Goal: Check status: Check status

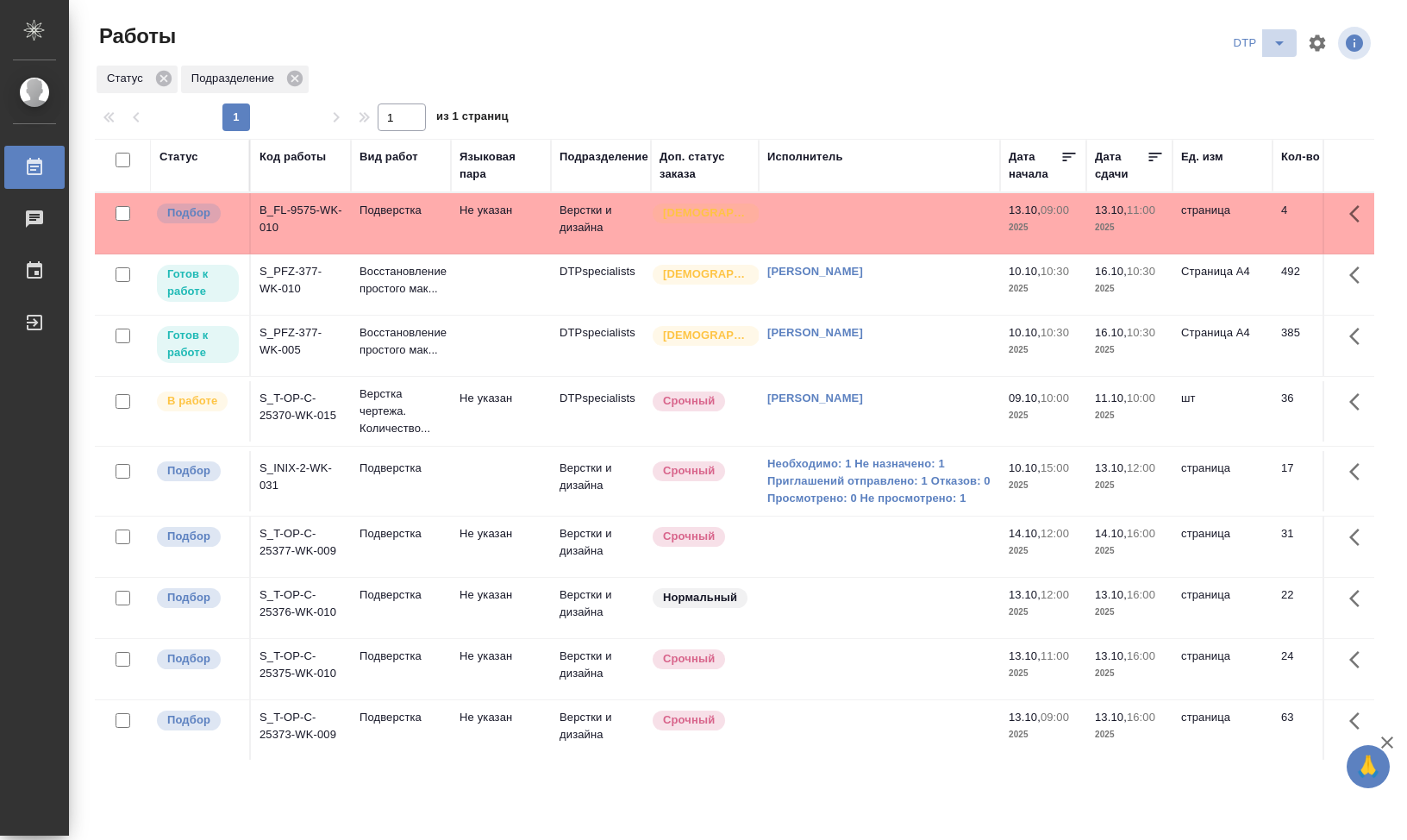
click at [1276, 40] on icon "split button" at bounding box center [1279, 43] width 21 height 21
click at [1236, 117] on li "DTP+" at bounding box center [1260, 105] width 166 height 28
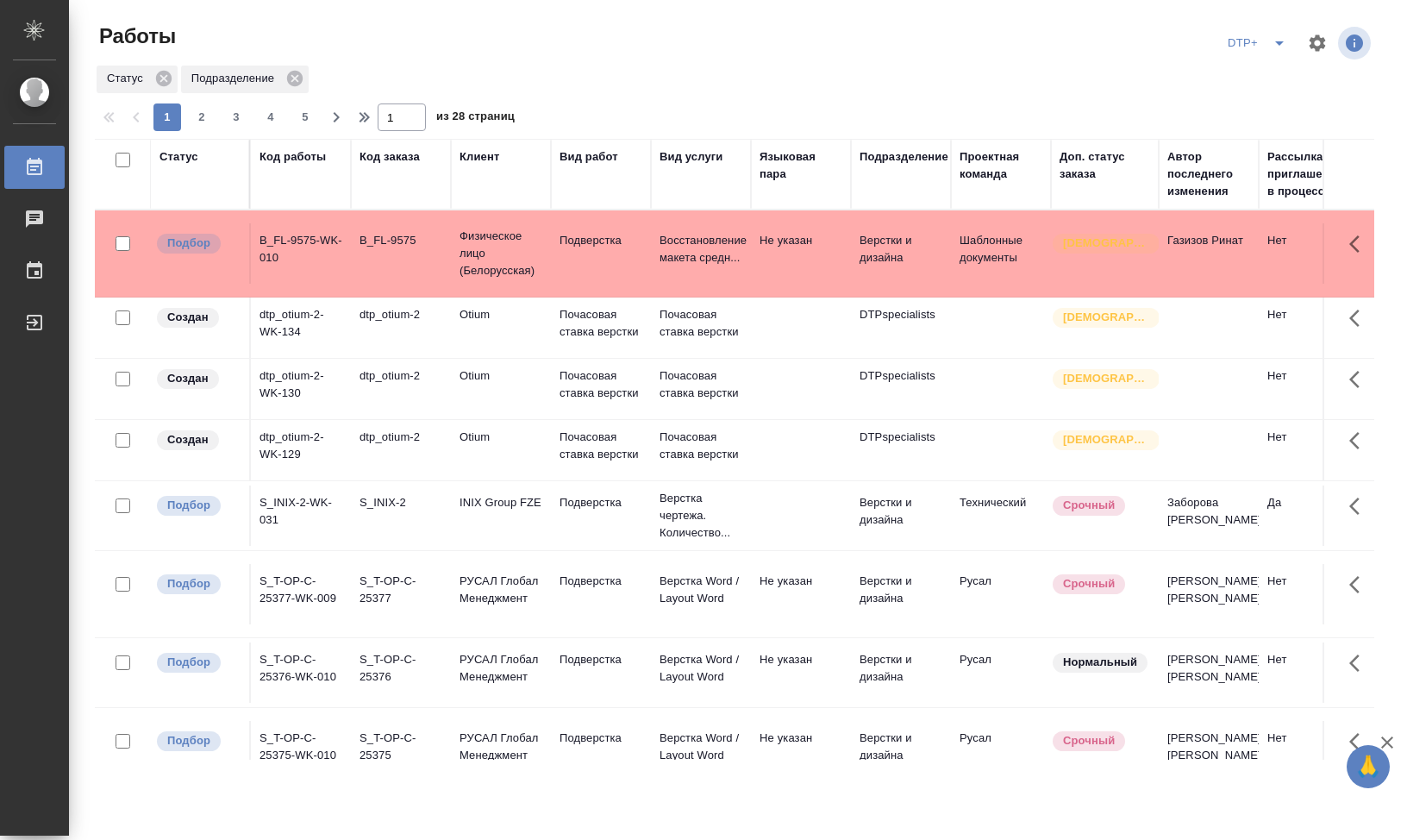
click at [190, 158] on div "Статус" at bounding box center [179, 157] width 39 height 17
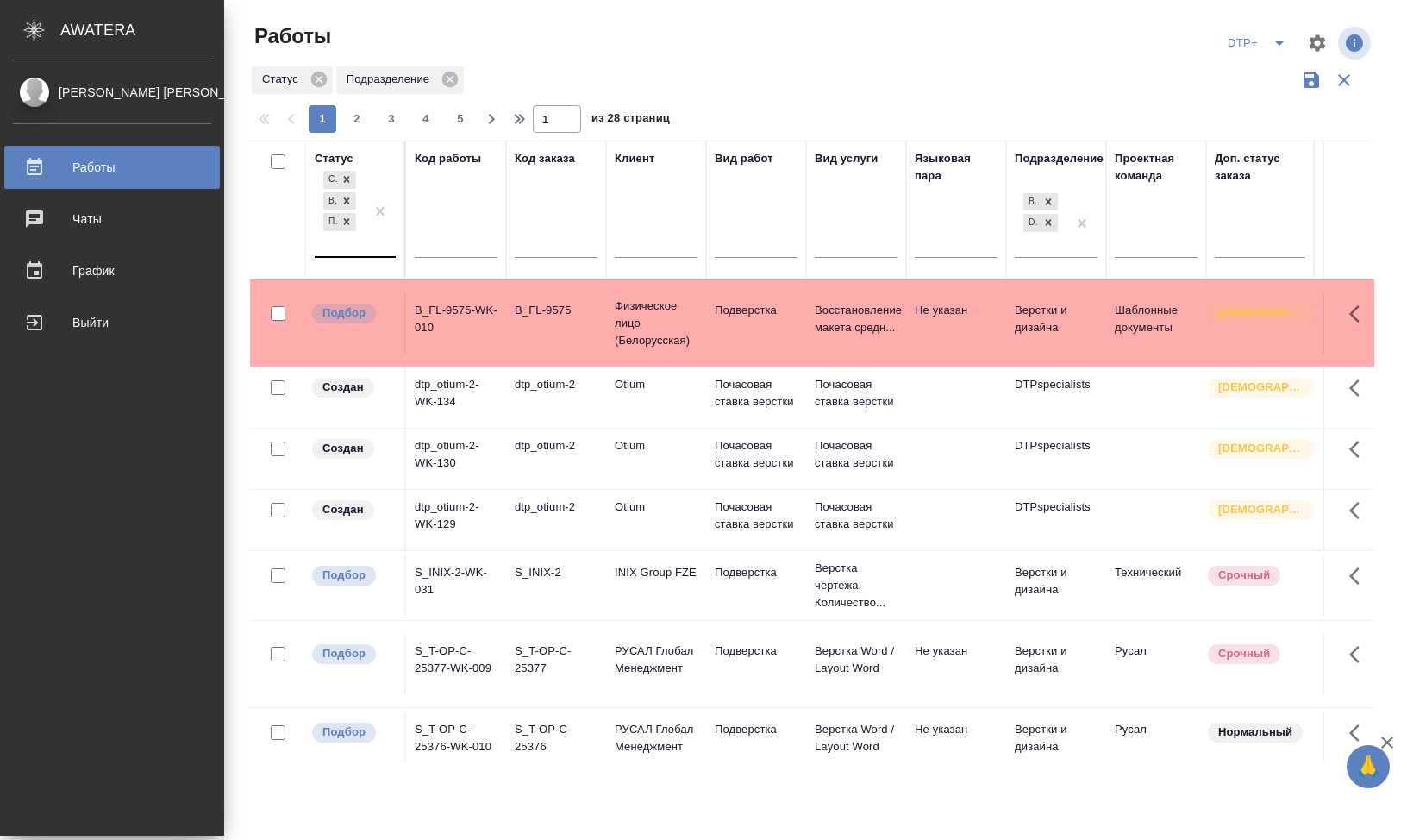
click at [314, 227] on div "Создан В ожидании Подбор" at bounding box center [339, 211] width 50 height 89
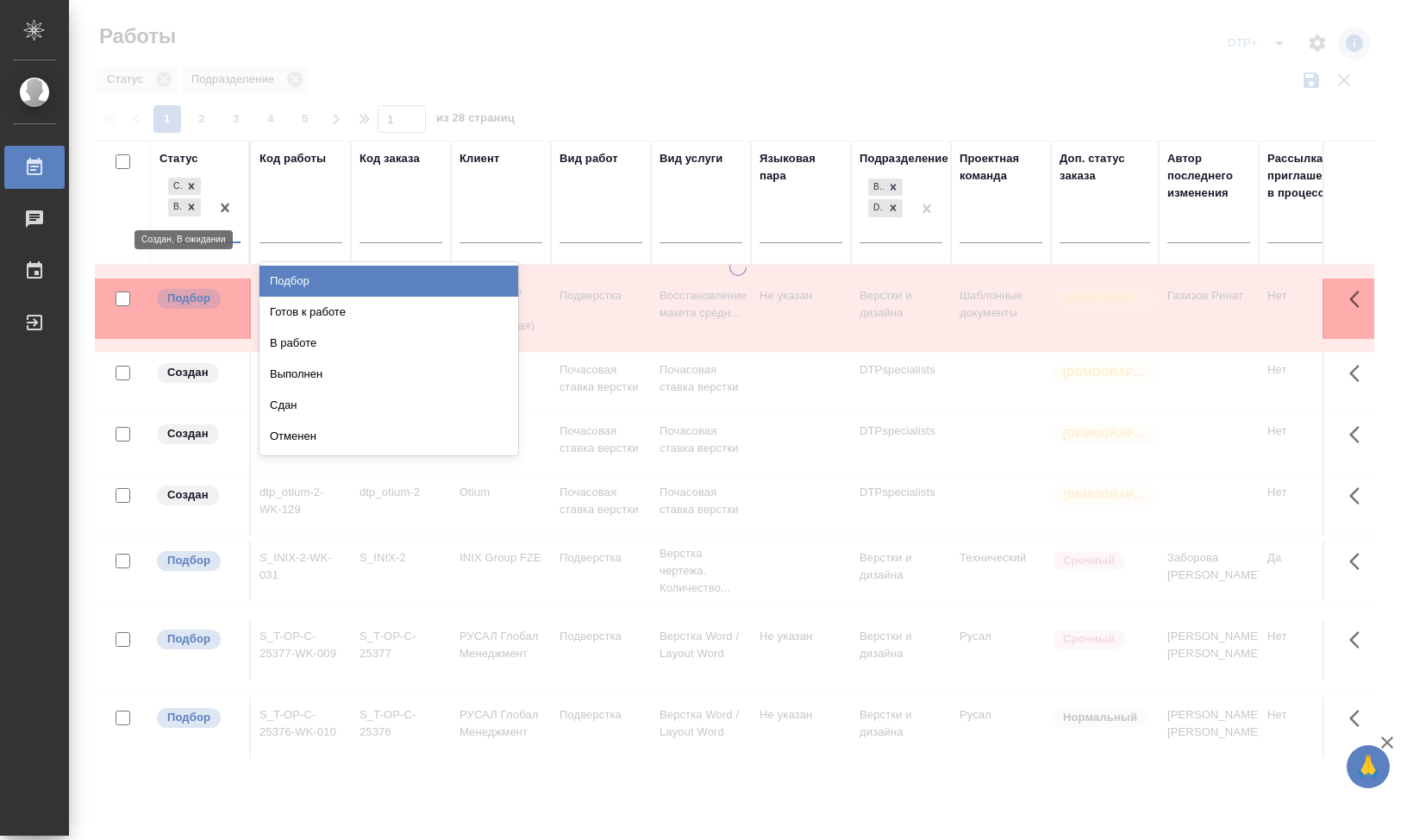
click at [145, 195] on th at bounding box center [123, 202] width 56 height 124
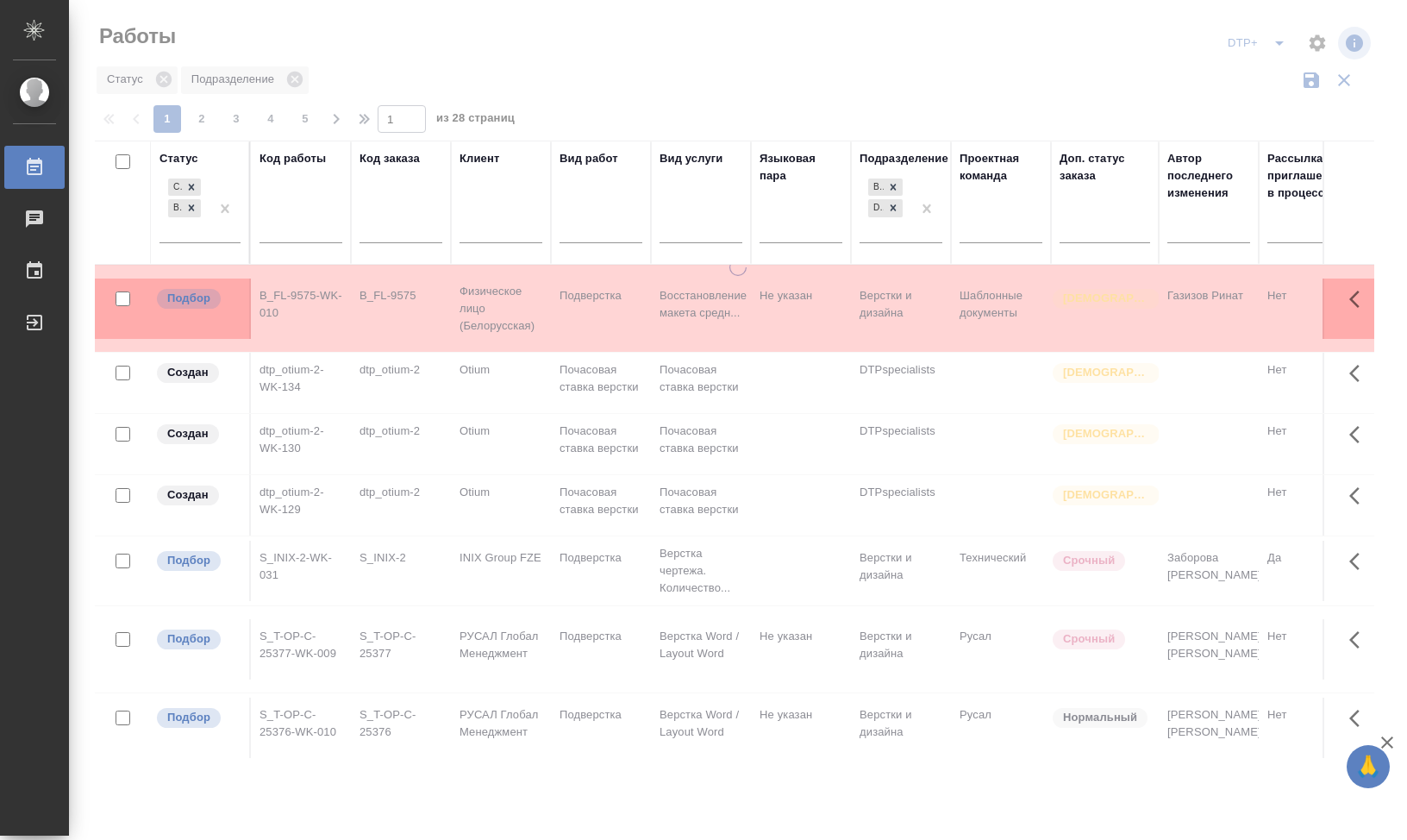
click at [188, 186] on div "Статус Создан В ожидании" at bounding box center [200, 202] width 81 height 105
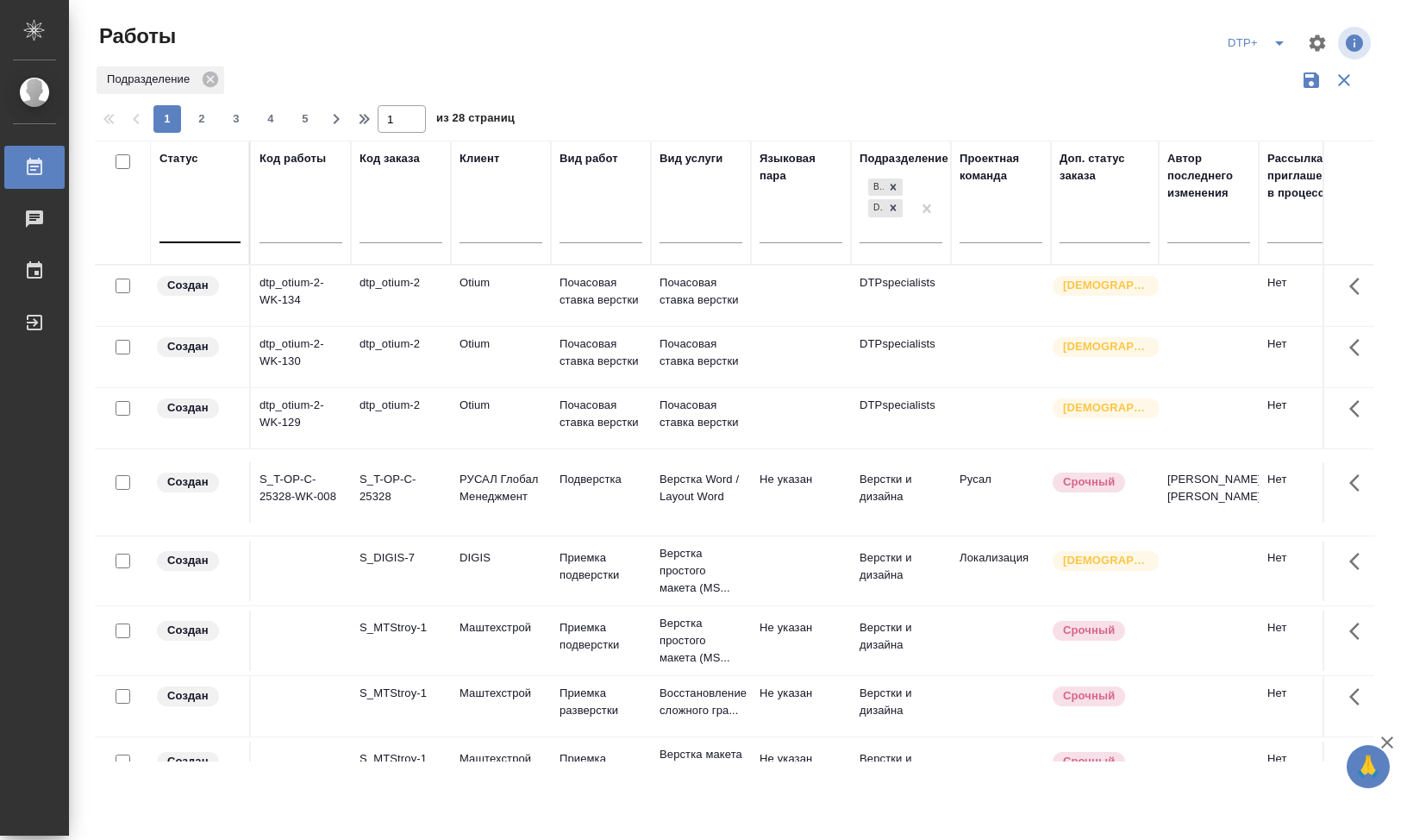
click at [190, 187] on div "Статус" at bounding box center [200, 202] width 81 height 105
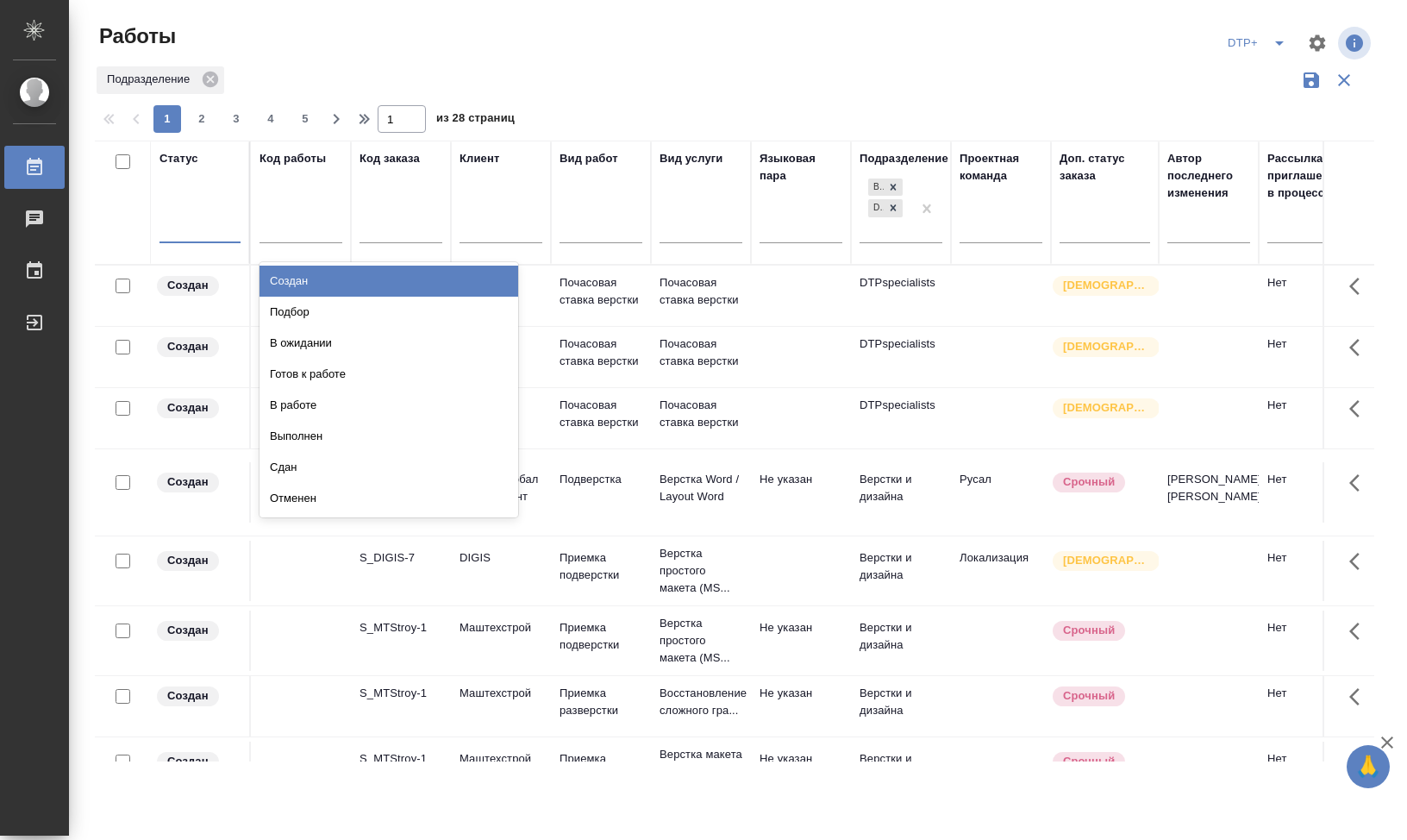
click at [190, 212] on div at bounding box center [200, 227] width 81 height 33
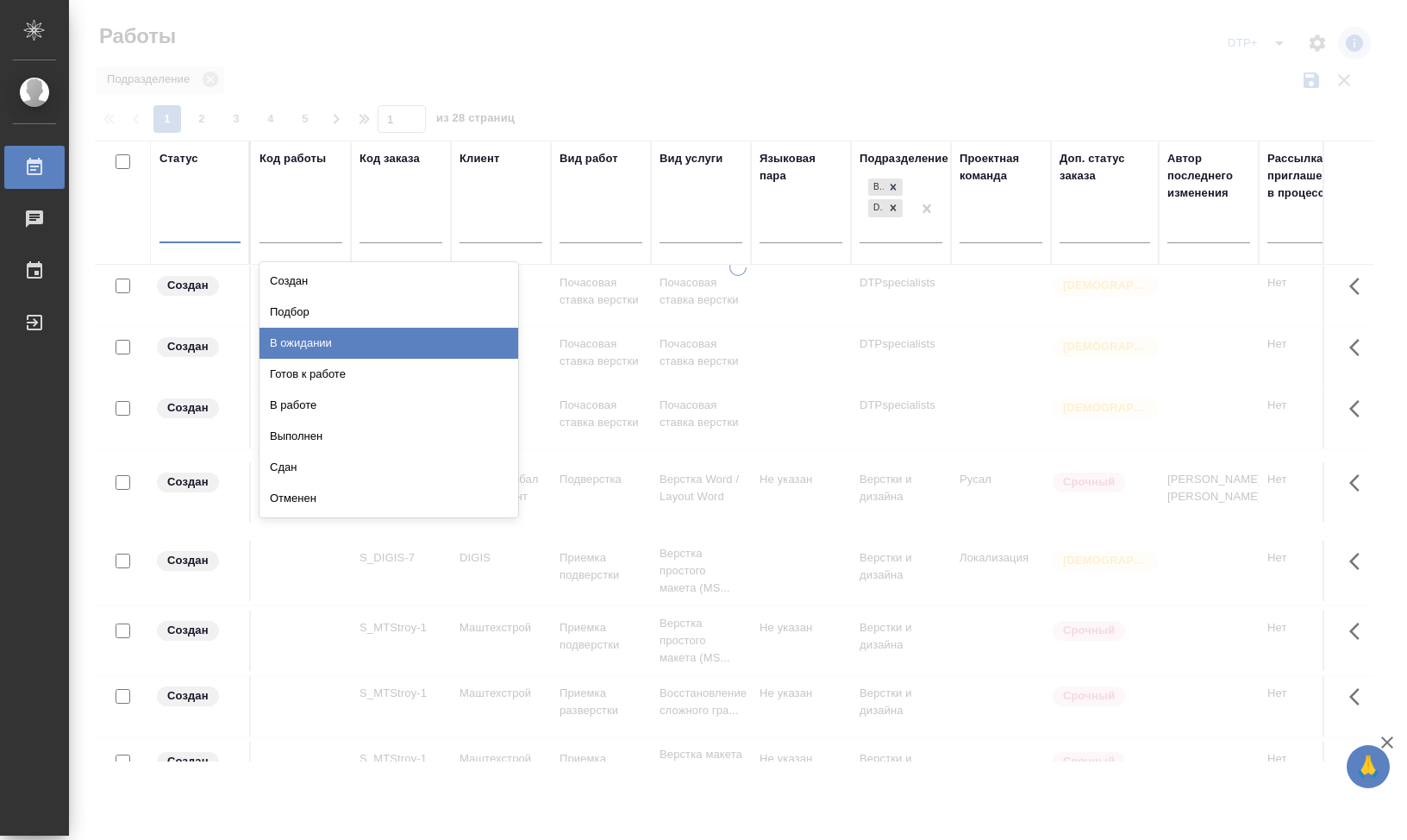
drag, startPoint x: 313, startPoint y: 342, endPoint x: 291, endPoint y: 356, distance: 26.1
click at [312, 341] on div "В ожидании" at bounding box center [388, 342] width 258 height 31
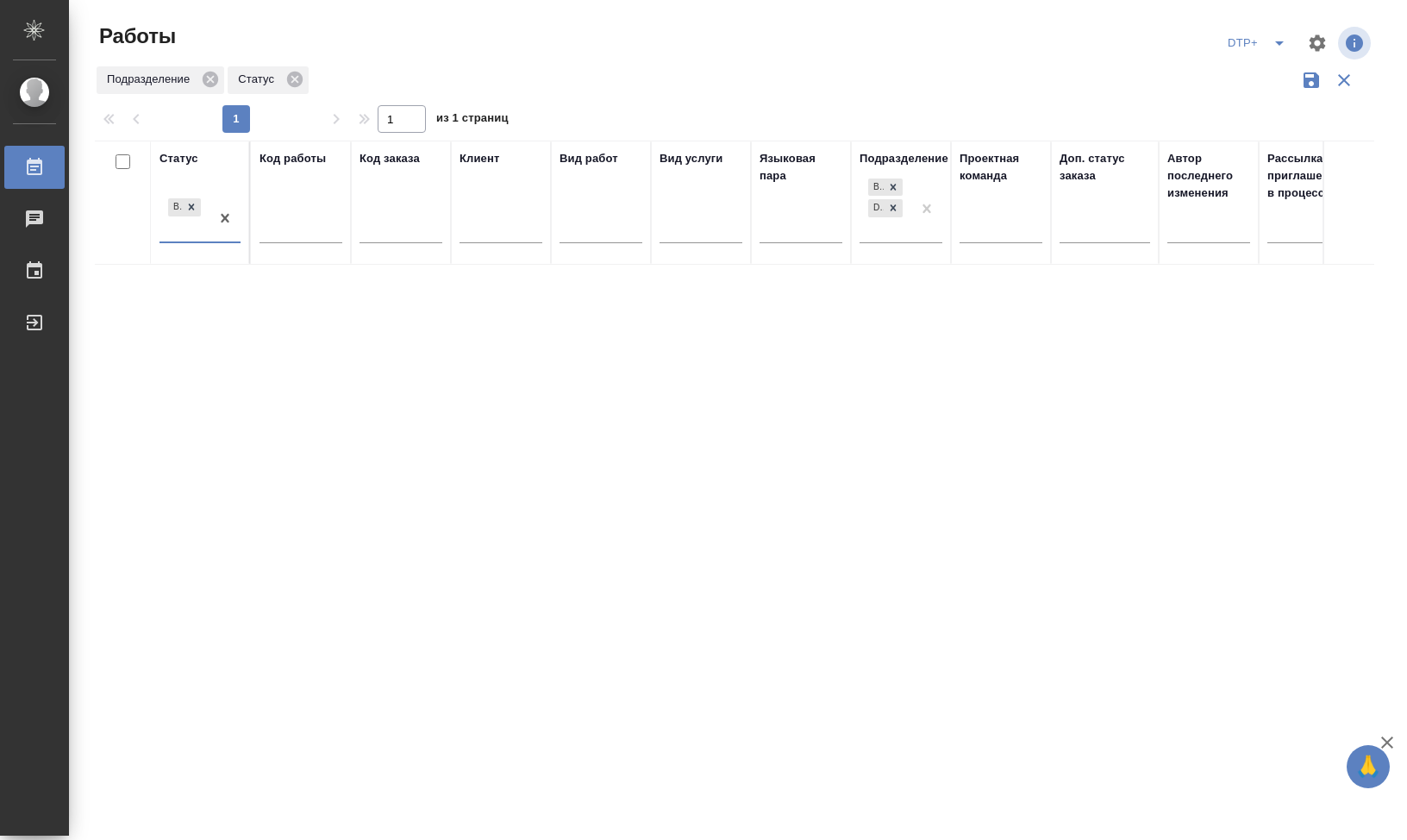
click at [509, 361] on div "Статус option В ожидании, selected. 0 results available. Select is focused ,typ…" at bounding box center [735, 451] width 1279 height 621
click at [200, 232] on div "В ожидании" at bounding box center [185, 218] width 50 height 47
click at [769, 463] on div "Статус В ожидании Код работы Код заказа Клиент Вид работ Вид услуги Языковая па…" at bounding box center [735, 451] width 1279 height 621
click at [289, 165] on div "Код работы" at bounding box center [292, 158] width 66 height 17
click at [186, 156] on div "Статус" at bounding box center [179, 157] width 39 height 17
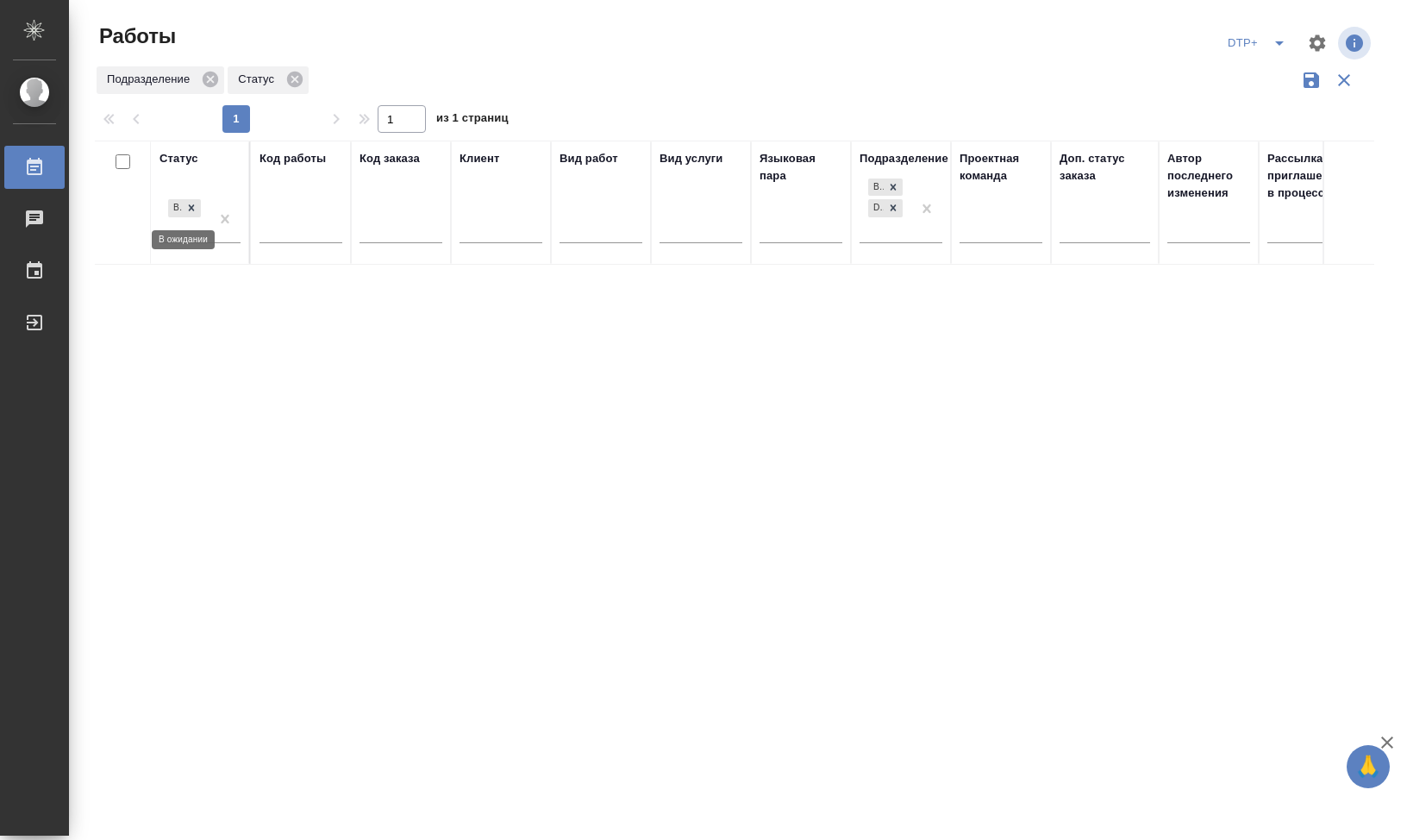
drag, startPoint x: 195, startPoint y: 212, endPoint x: 212, endPoint y: 200, distance: 20.8
click at [194, 212] on icon at bounding box center [191, 207] width 12 height 12
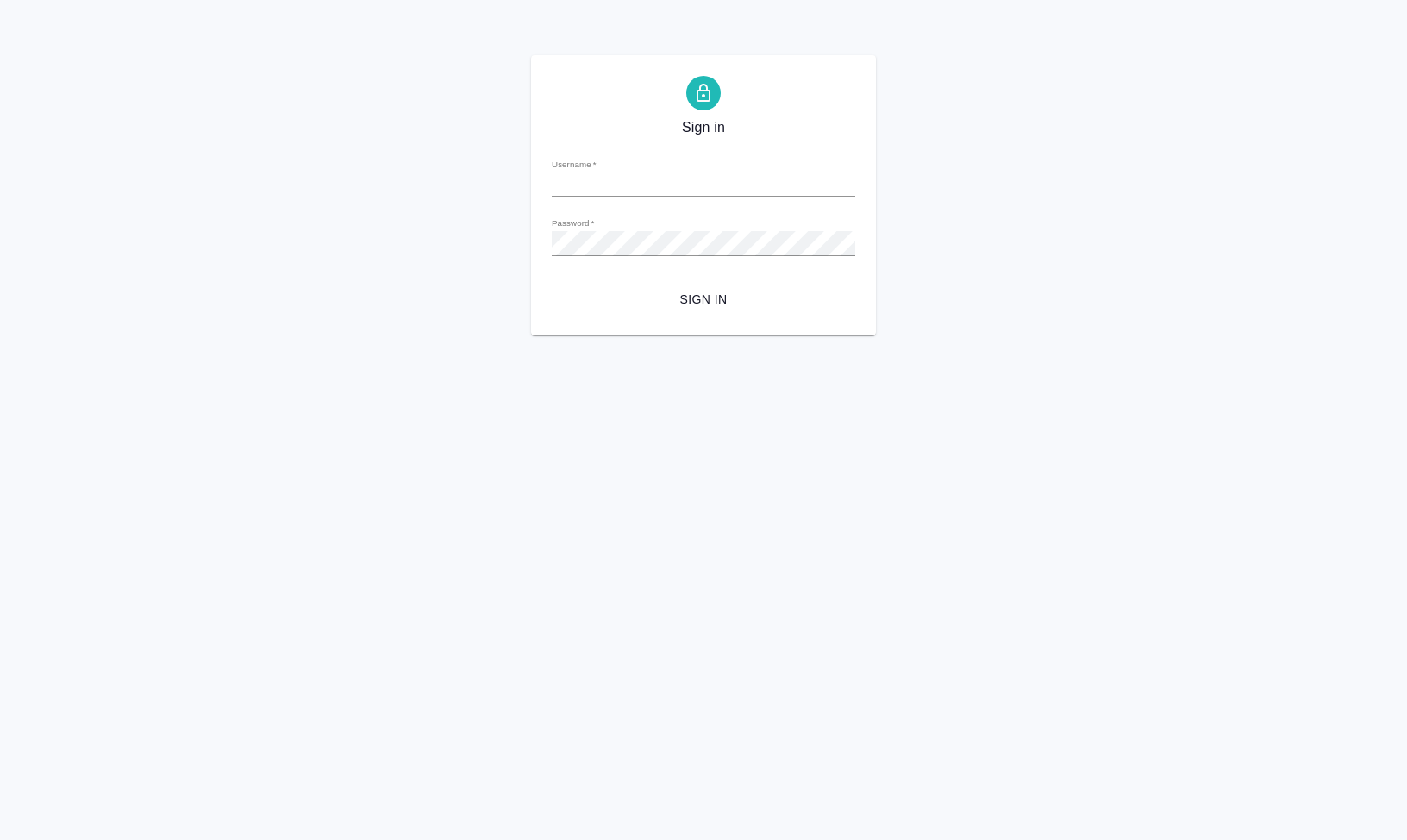
type input "[EMAIL_ADDRESS][DOMAIN_NAME]"
drag, startPoint x: 233, startPoint y: 376, endPoint x: 462, endPoint y: 3, distance: 437.7
click at [234, 336] on html "Sign in Username   * s.klimentovskii@awatera.com Password   * urlPath   * / Sig…" at bounding box center [703, 168] width 1407 height 336
click at [692, 310] on button "Sign in" at bounding box center [703, 299] width 303 height 32
type input "[EMAIL_ADDRESS][DOMAIN_NAME]"
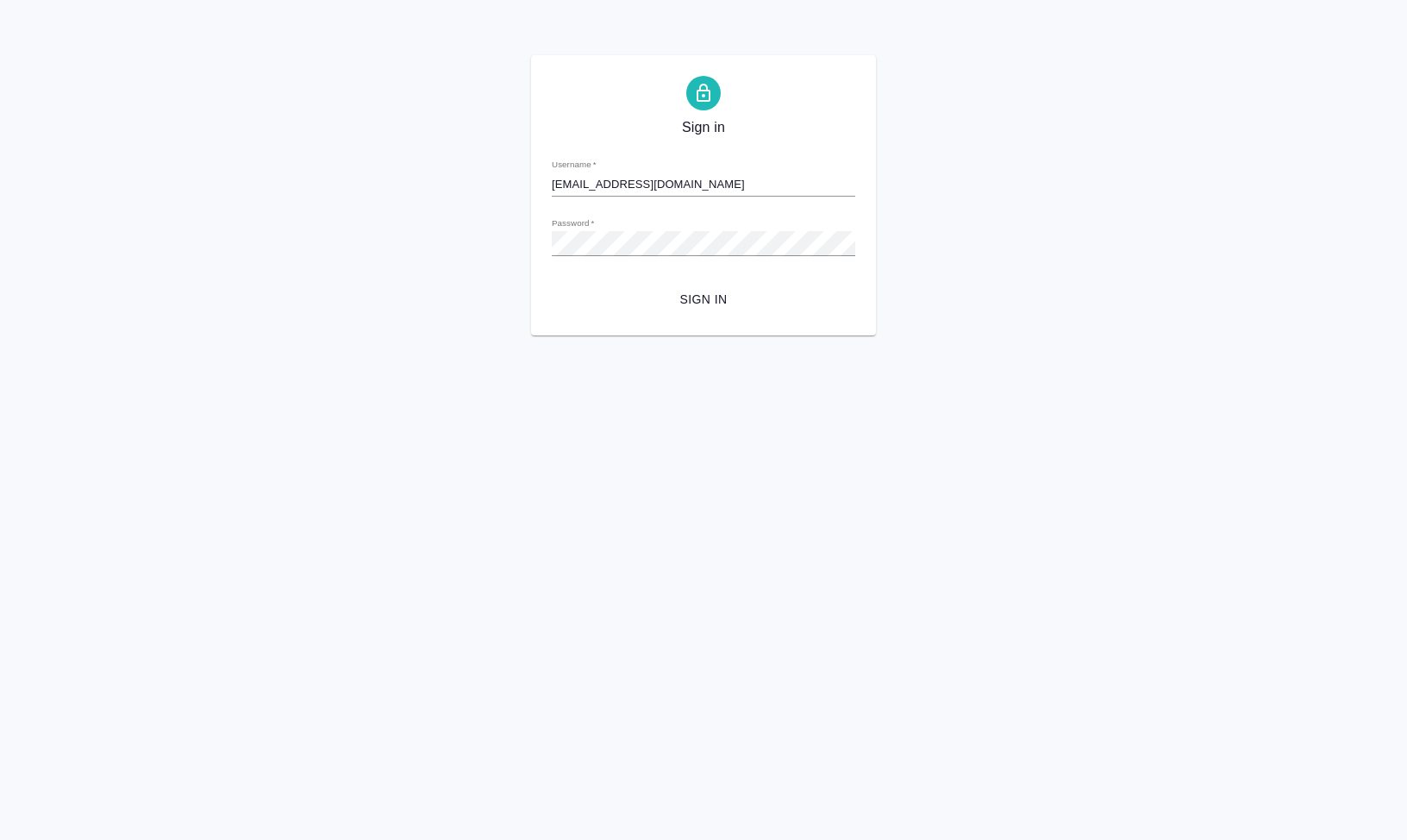
click at [698, 315] on div "Sign in Username   * [EMAIL_ADDRESS][DOMAIN_NAME] Password   * urlPath   * / Si…" at bounding box center [704, 195] width 345 height 281
click at [692, 285] on button "Sign in" at bounding box center [703, 299] width 303 height 32
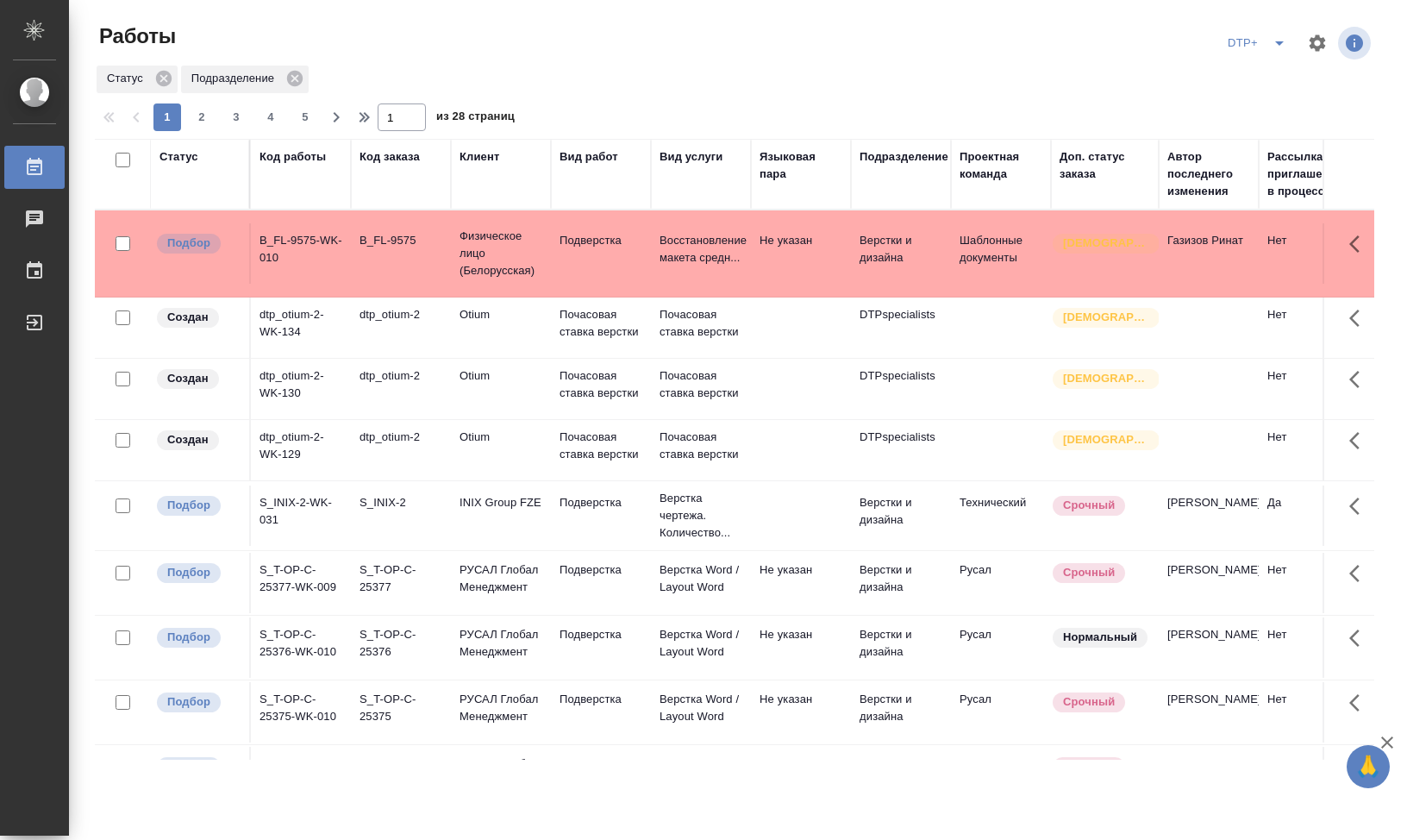
click at [307, 201] on th "Код работы" at bounding box center [300, 174] width 100 height 71
click at [299, 186] on div "Код работы" at bounding box center [300, 173] width 83 height 51
click at [303, 153] on div "Код работы" at bounding box center [292, 157] width 66 height 17
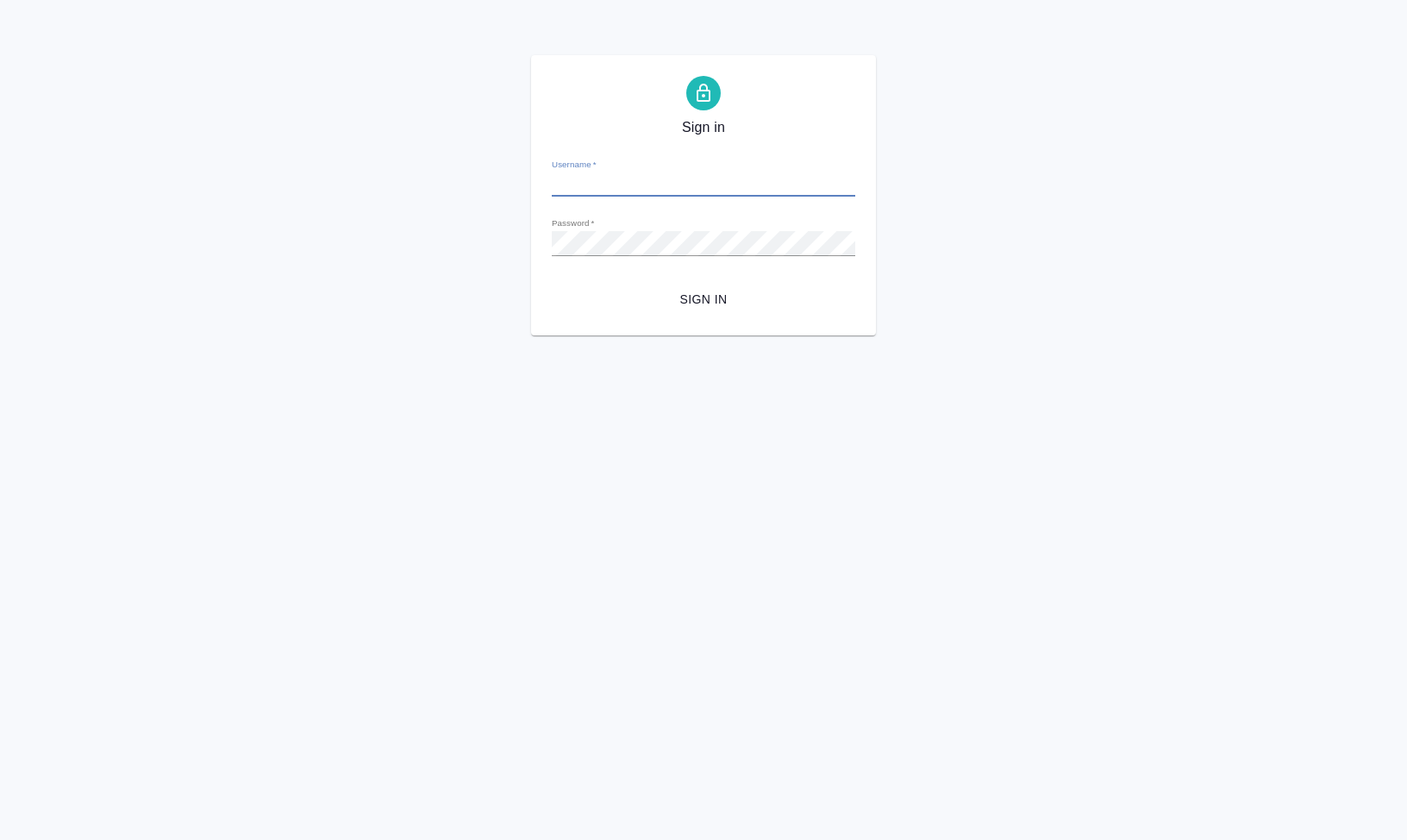
type input "[EMAIL_ADDRESS][DOMAIN_NAME]"
click at [684, 292] on span "Sign in" at bounding box center [704, 299] width 276 height 21
type input "[EMAIL_ADDRESS][DOMAIN_NAME]"
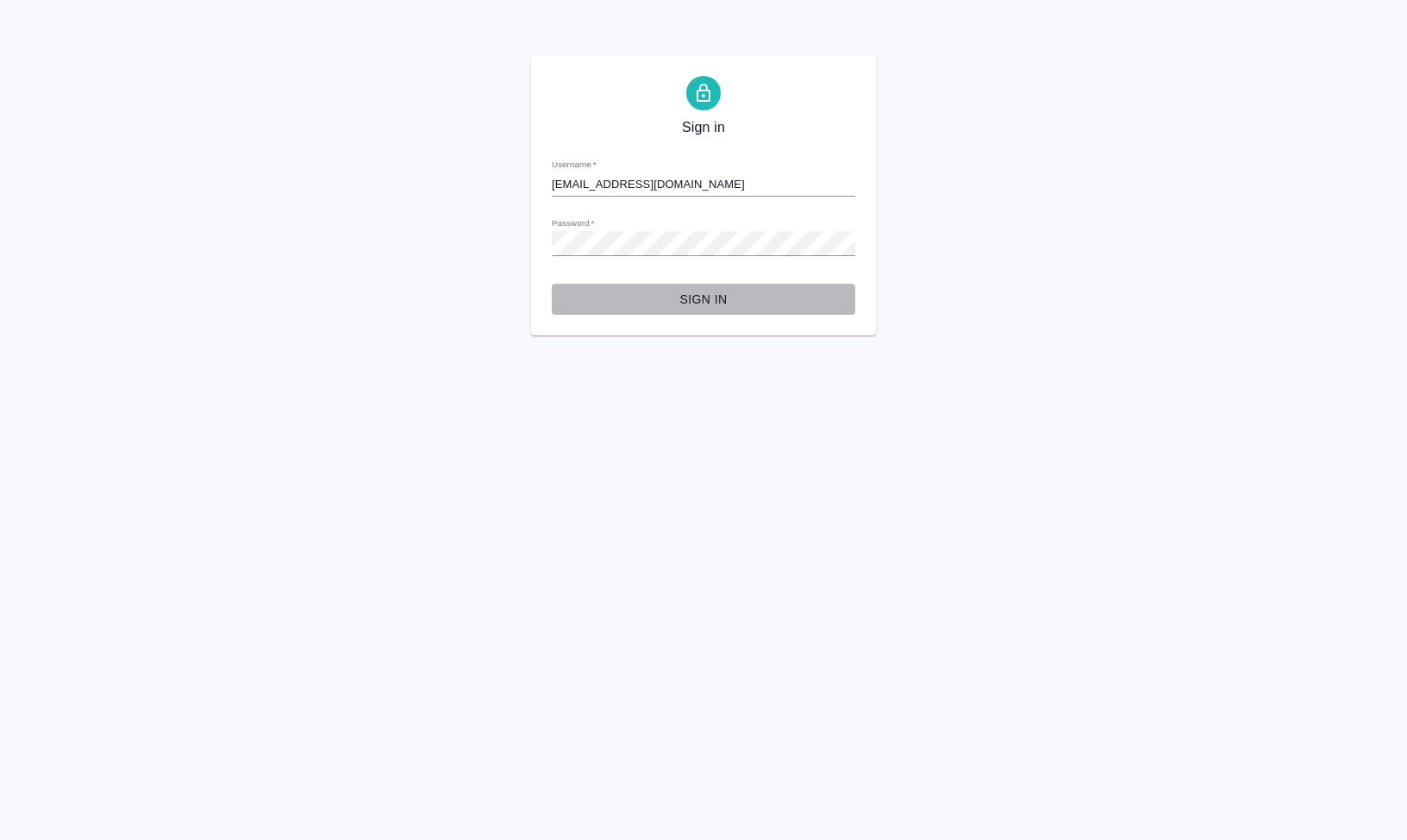
click at [681, 295] on span "Sign in" at bounding box center [704, 299] width 276 height 21
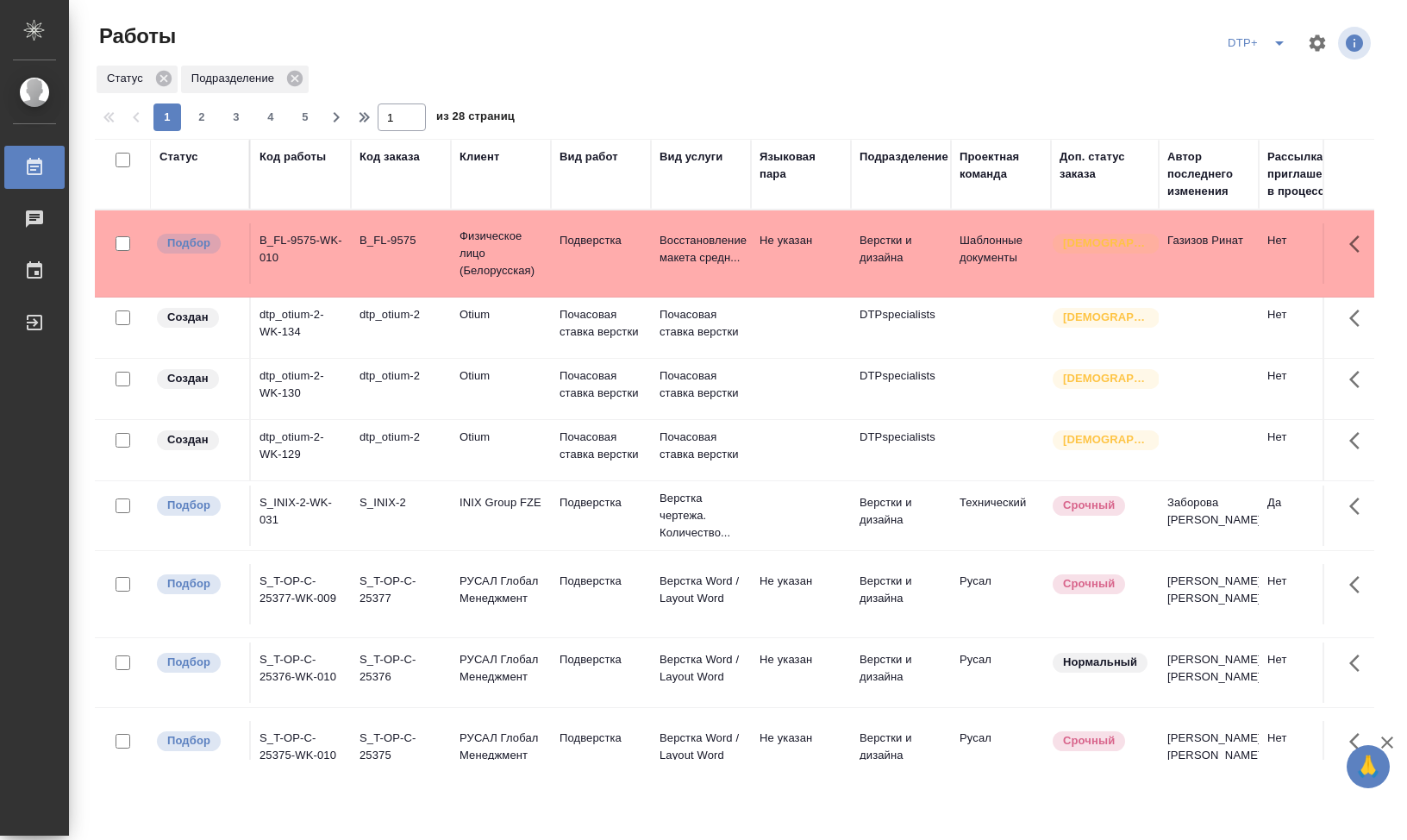
click at [901, 158] on div "Подразделение" at bounding box center [904, 157] width 89 height 17
click at [892, 158] on div "Подразделение" at bounding box center [904, 157] width 89 height 17
click at [901, 158] on div "Подразделение" at bounding box center [904, 157] width 89 height 17
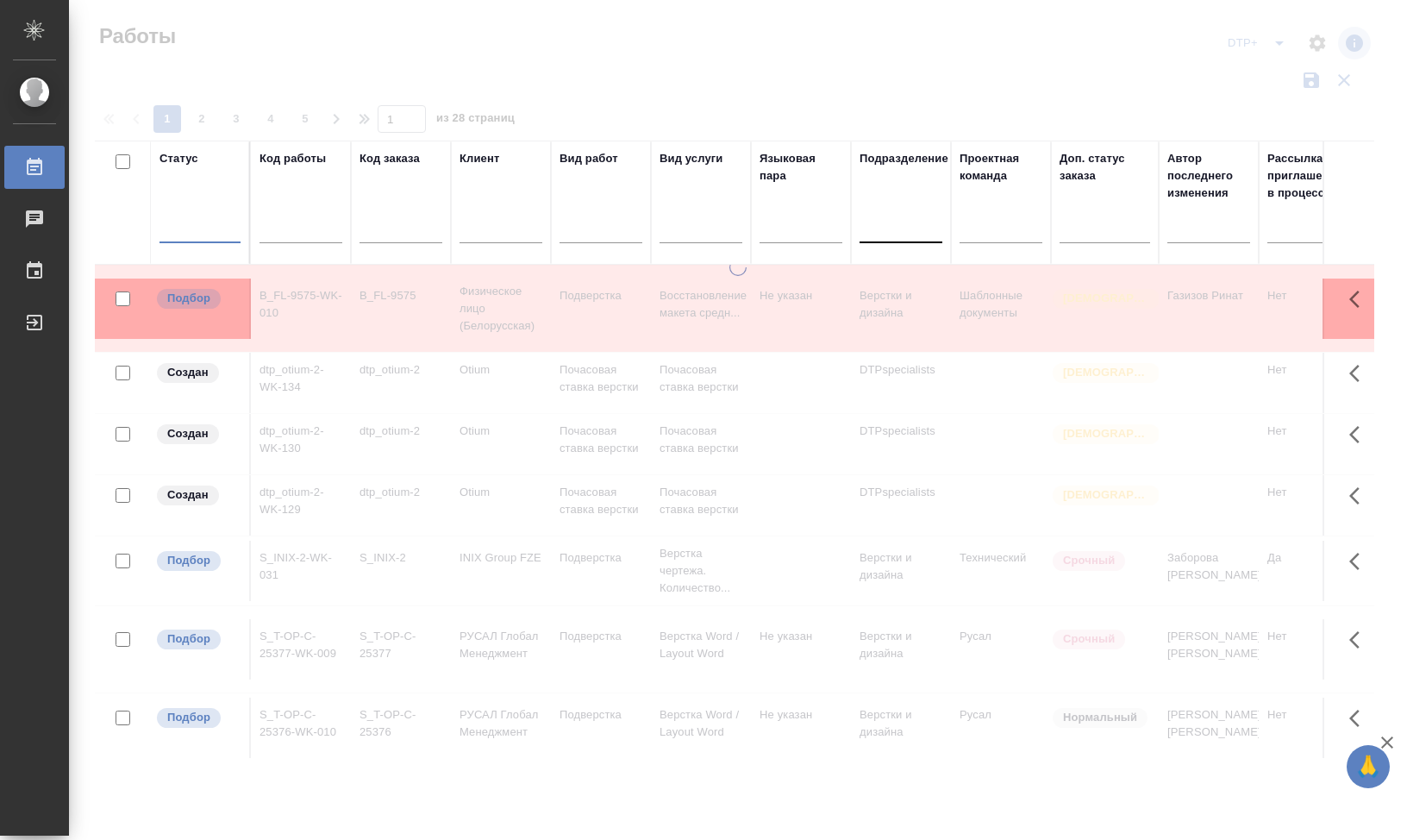
click at [283, 207] on div "Код работы" at bounding box center [300, 202] width 83 height 105
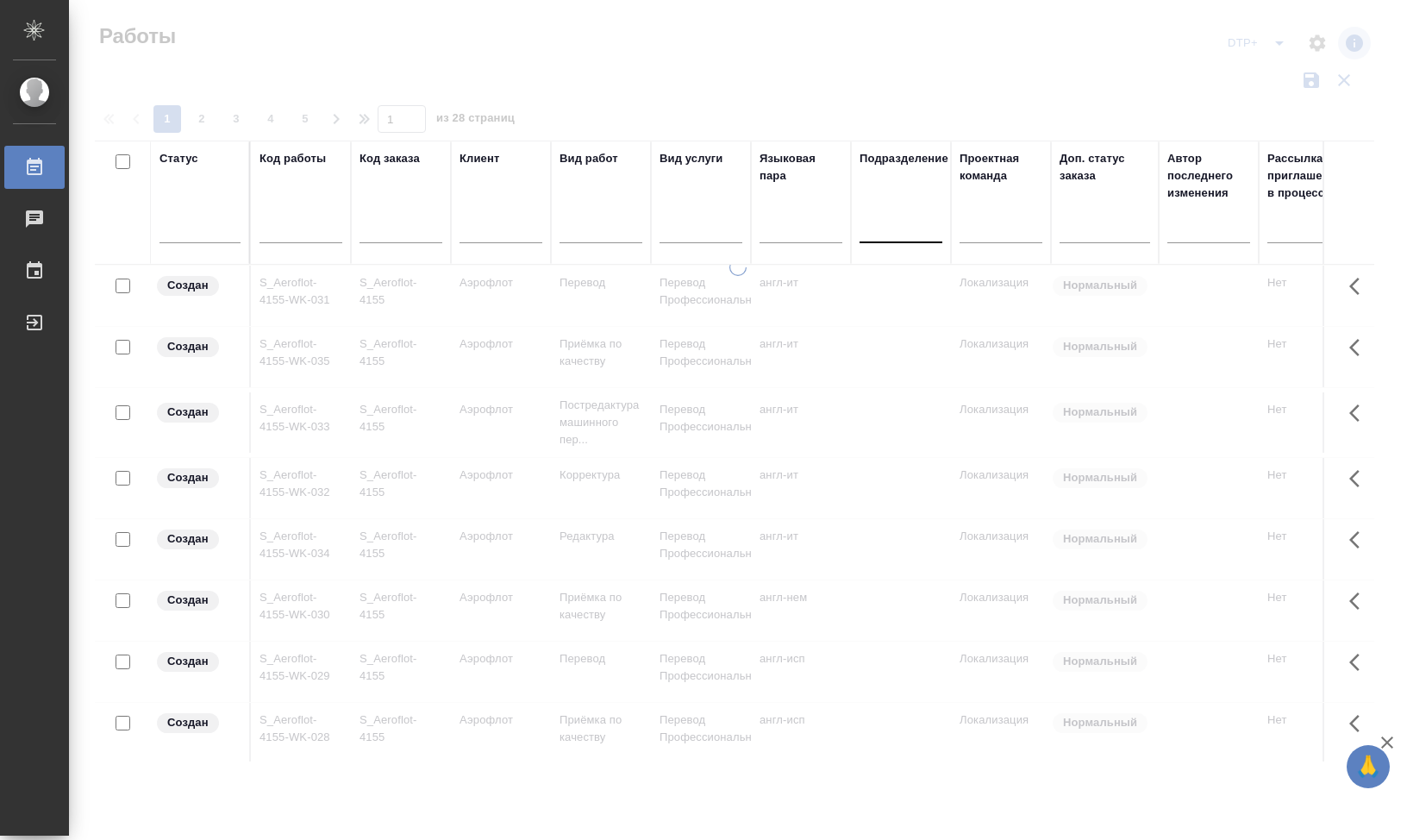
click at [402, 117] on div at bounding box center [738, 385] width 1338 height 771
click at [290, 213] on div at bounding box center [300, 232] width 83 height 42
click at [297, 237] on input "text" at bounding box center [300, 231] width 83 height 21
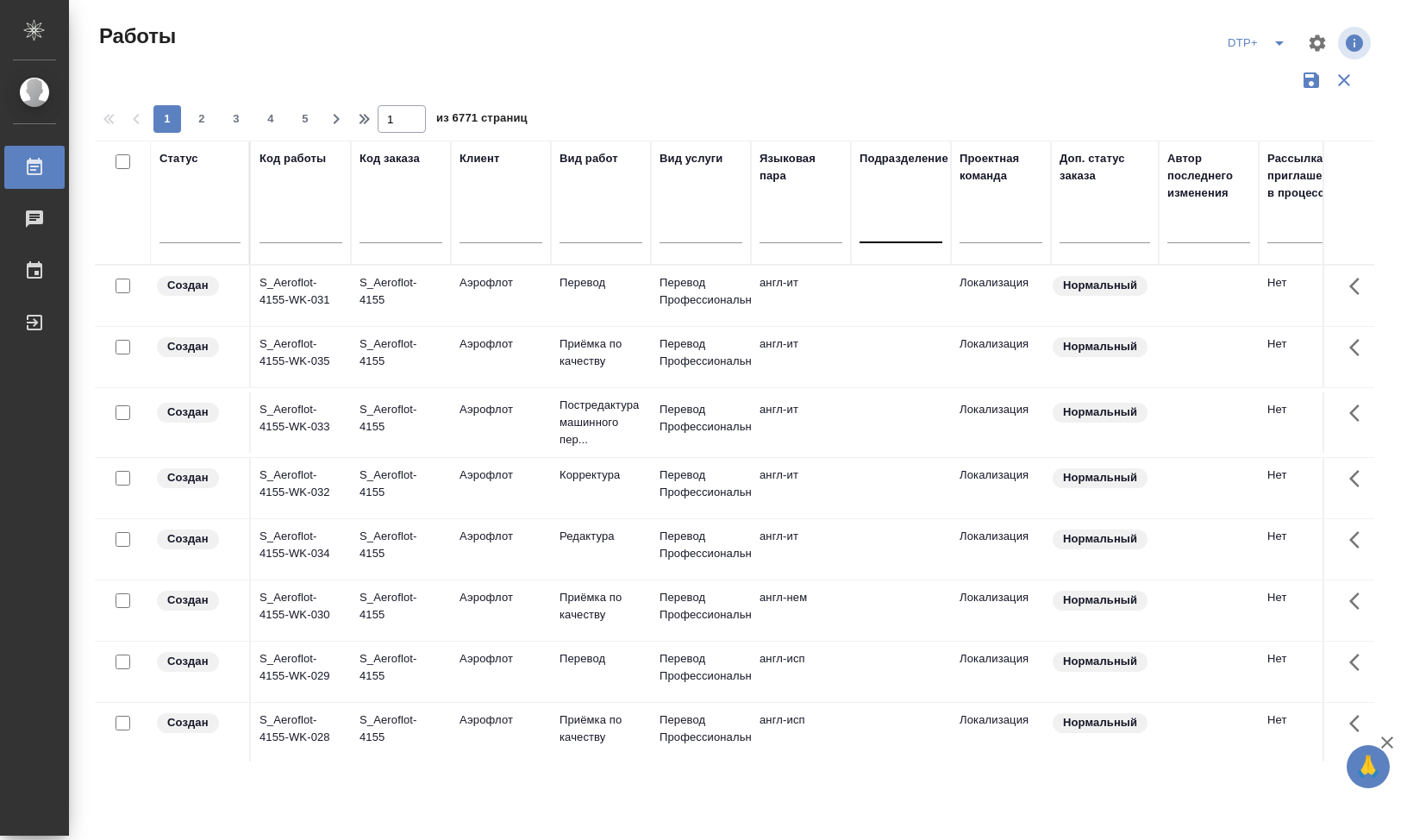
click at [309, 164] on div "Код работы" at bounding box center [292, 158] width 66 height 17
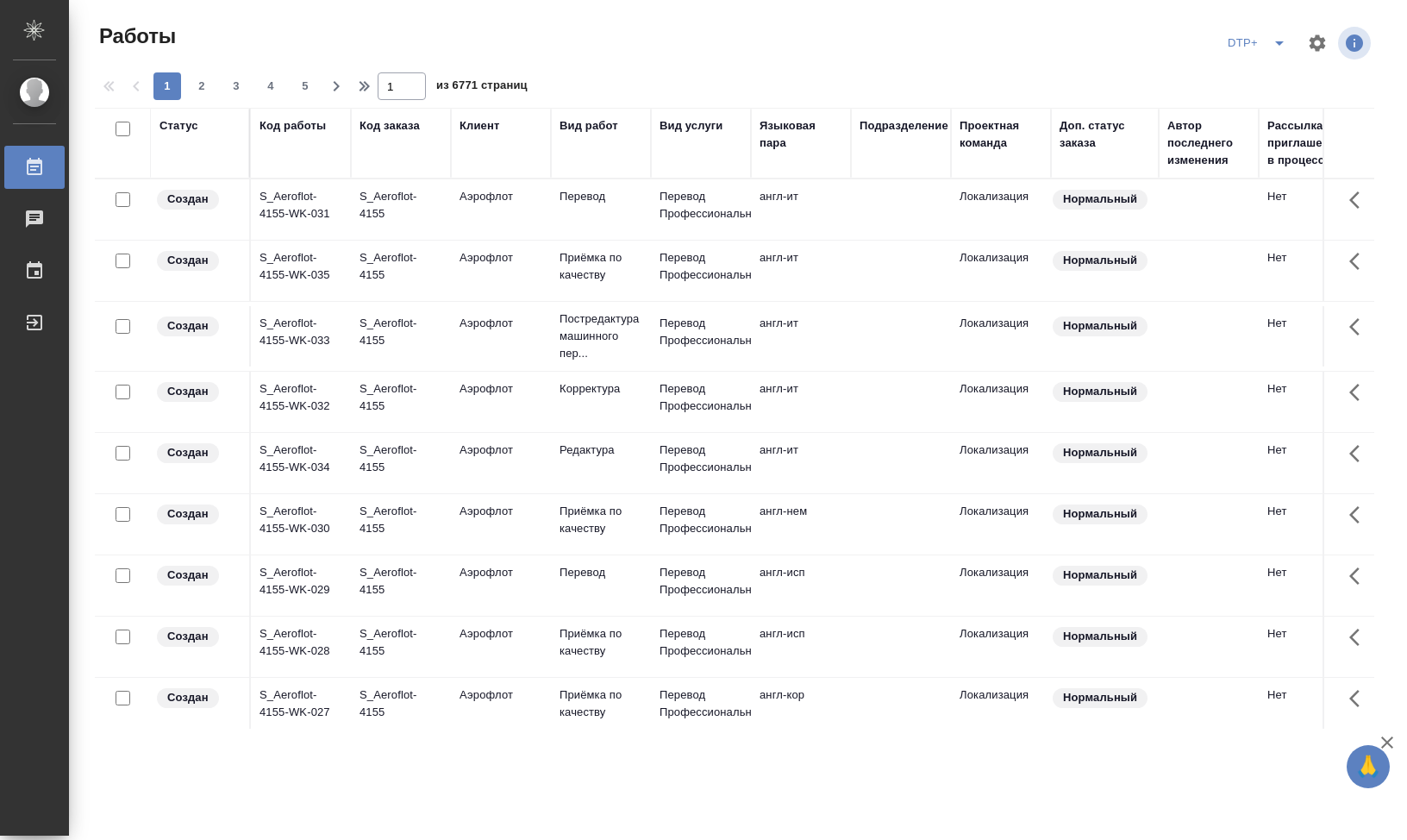
click at [304, 168] on div "Код работы" at bounding box center [300, 143] width 83 height 51
click at [287, 166] on div "Код работы" at bounding box center [300, 143] width 83 height 51
click at [295, 131] on div "Код работы" at bounding box center [292, 126] width 66 height 17
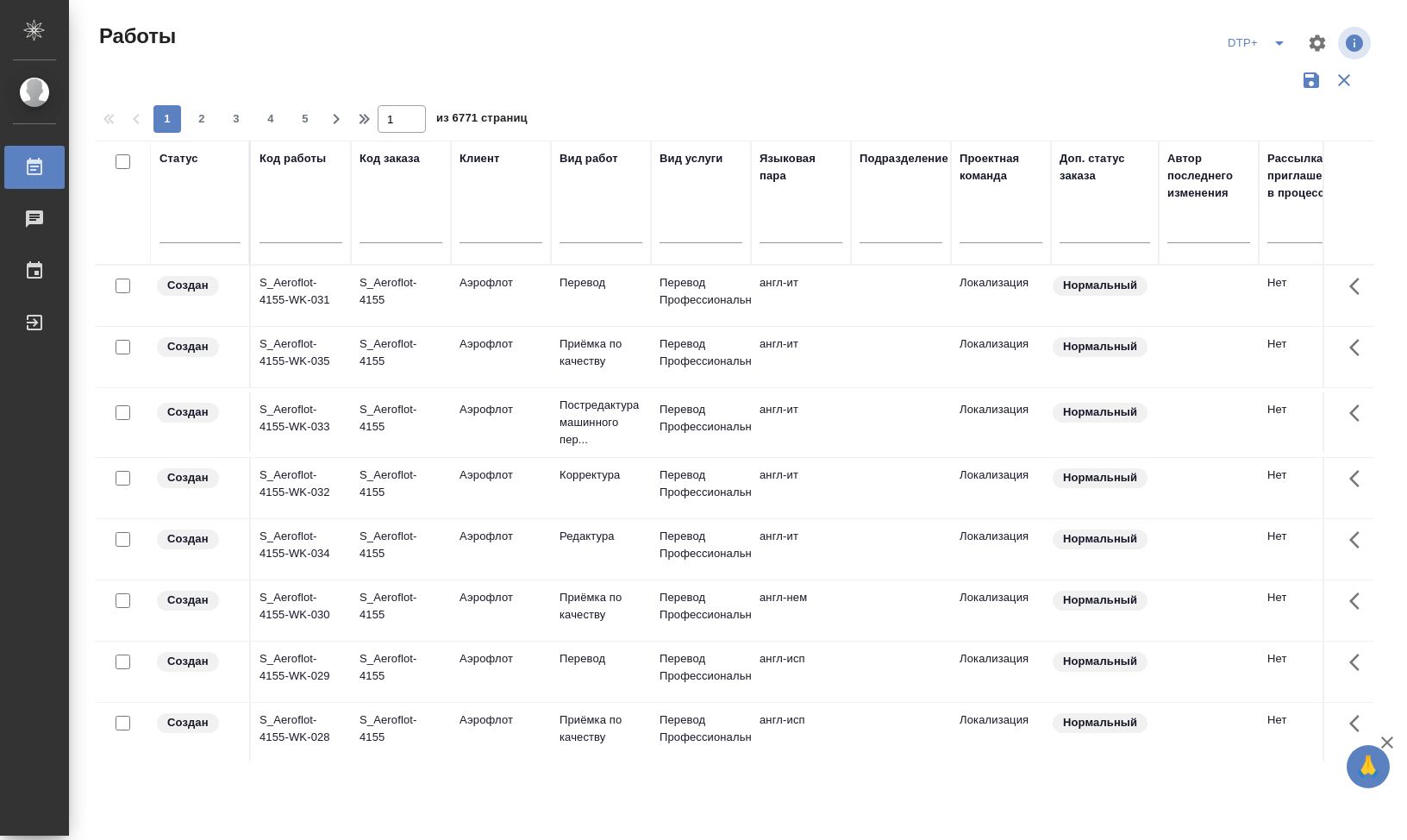
click at [294, 212] on div "Код работы" at bounding box center [300, 202] width 83 height 105
click at [294, 228] on input "text" at bounding box center [300, 231] width 83 height 21
paste input "S_T-OP-C-25371-WK-011"
type input "S_T-OP-C-25371-WK-011"
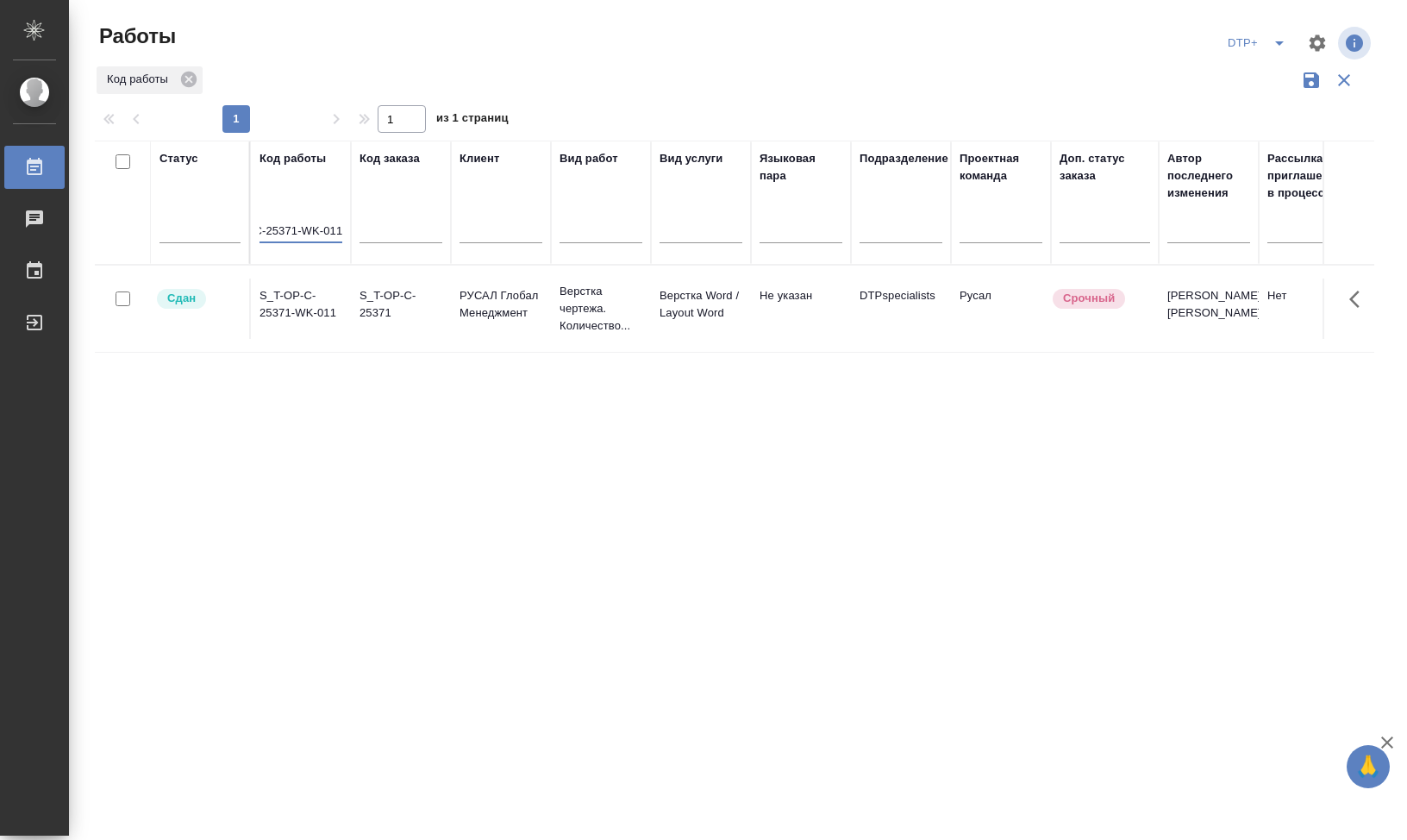
click at [284, 297] on td "S_T-OP-C-25371-WK-011" at bounding box center [300, 309] width 100 height 61
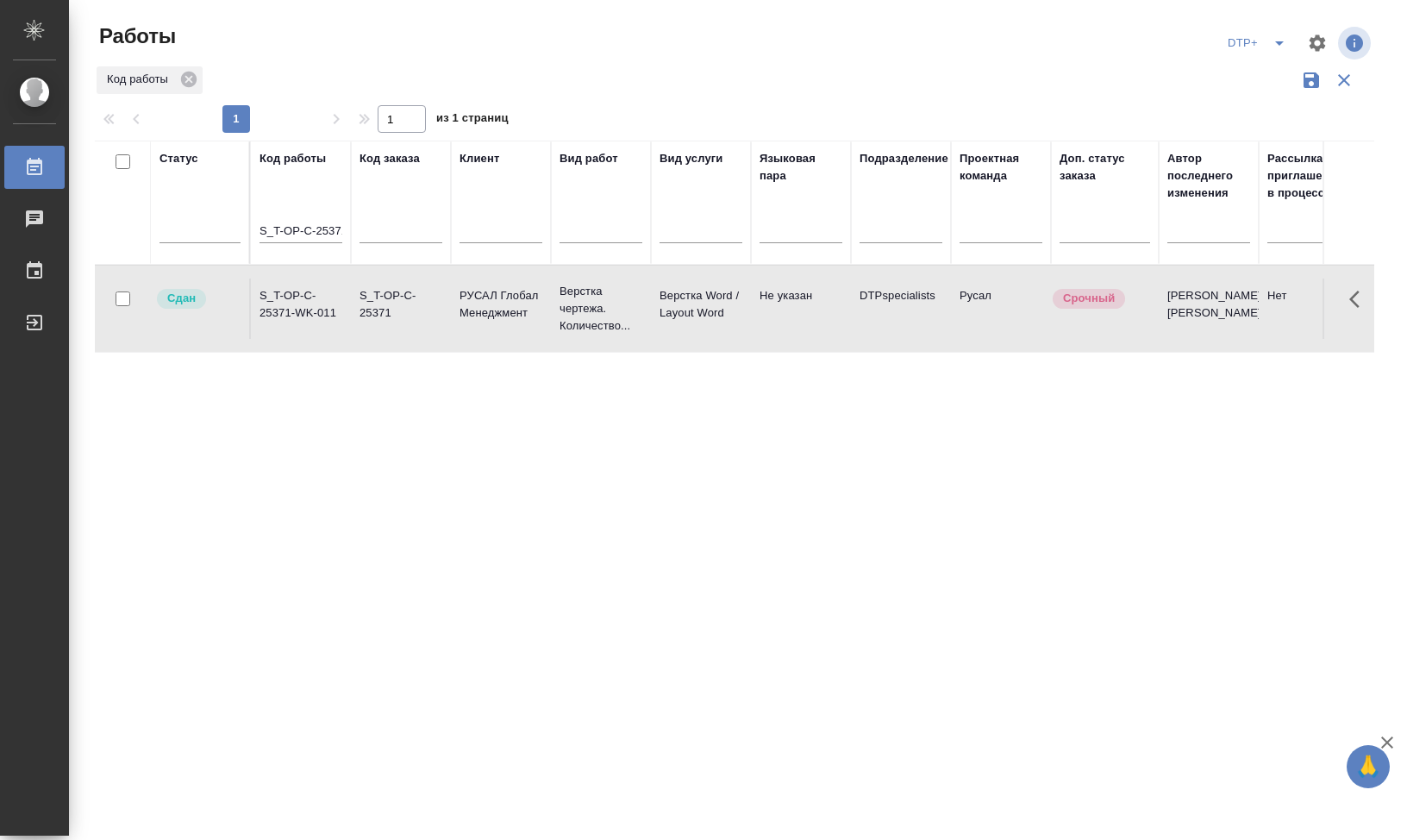
click at [284, 297] on td "S_T-OP-C-25371-WK-011" at bounding box center [300, 309] width 100 height 61
click at [293, 236] on input "S_T-OP-C-25371-WK-011" at bounding box center [300, 231] width 83 height 21
click at [1272, 42] on icon "split button" at bounding box center [1279, 43] width 21 height 21
click at [1218, 107] on li "DTP" at bounding box center [1257, 105] width 166 height 28
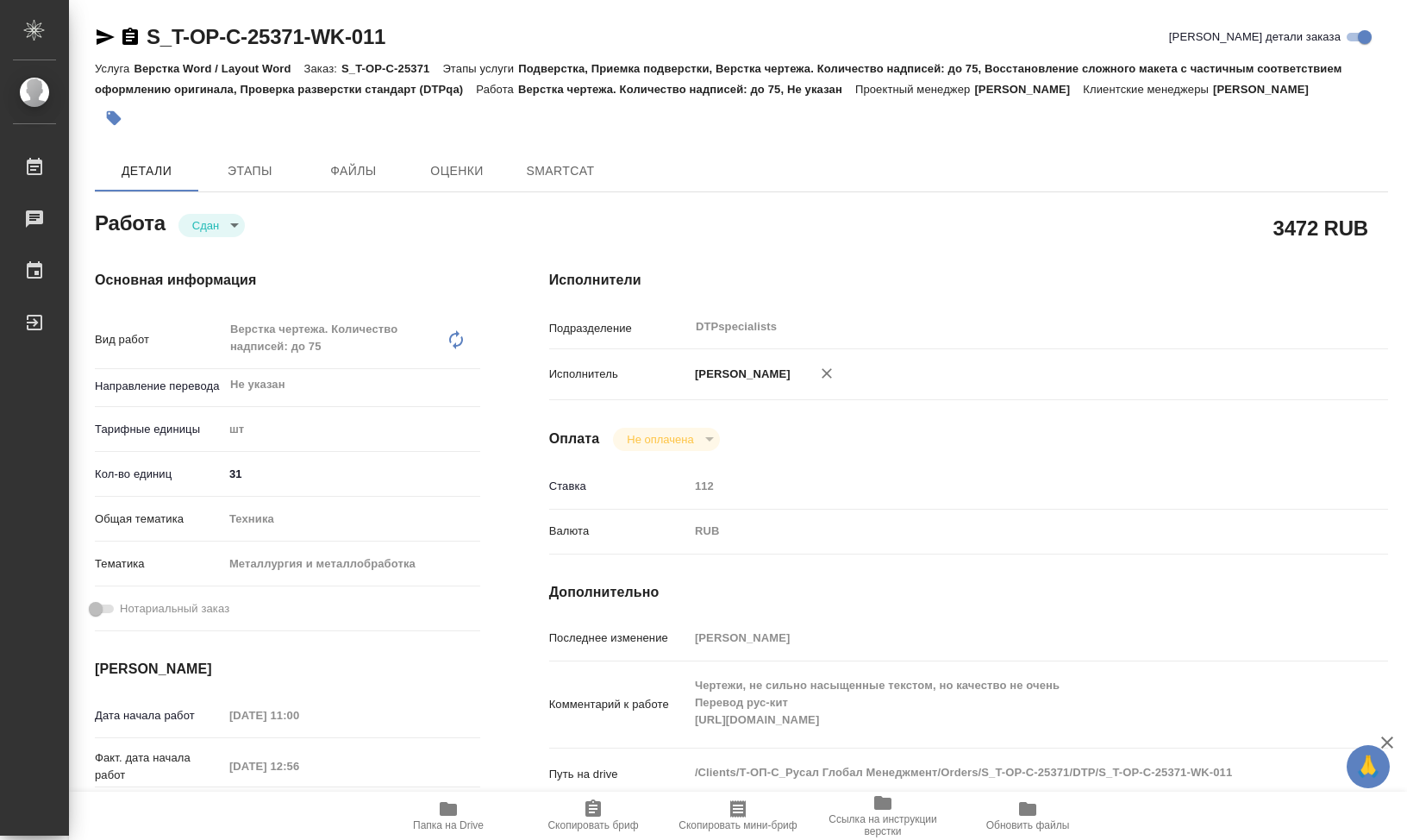
type input "closed"
type textarea "Верстка чертежа. Количество надписей: до 75"
type textarea "x"
type input "Не указан"
type input "5a8b1489cc6b4906c91bfdc1"
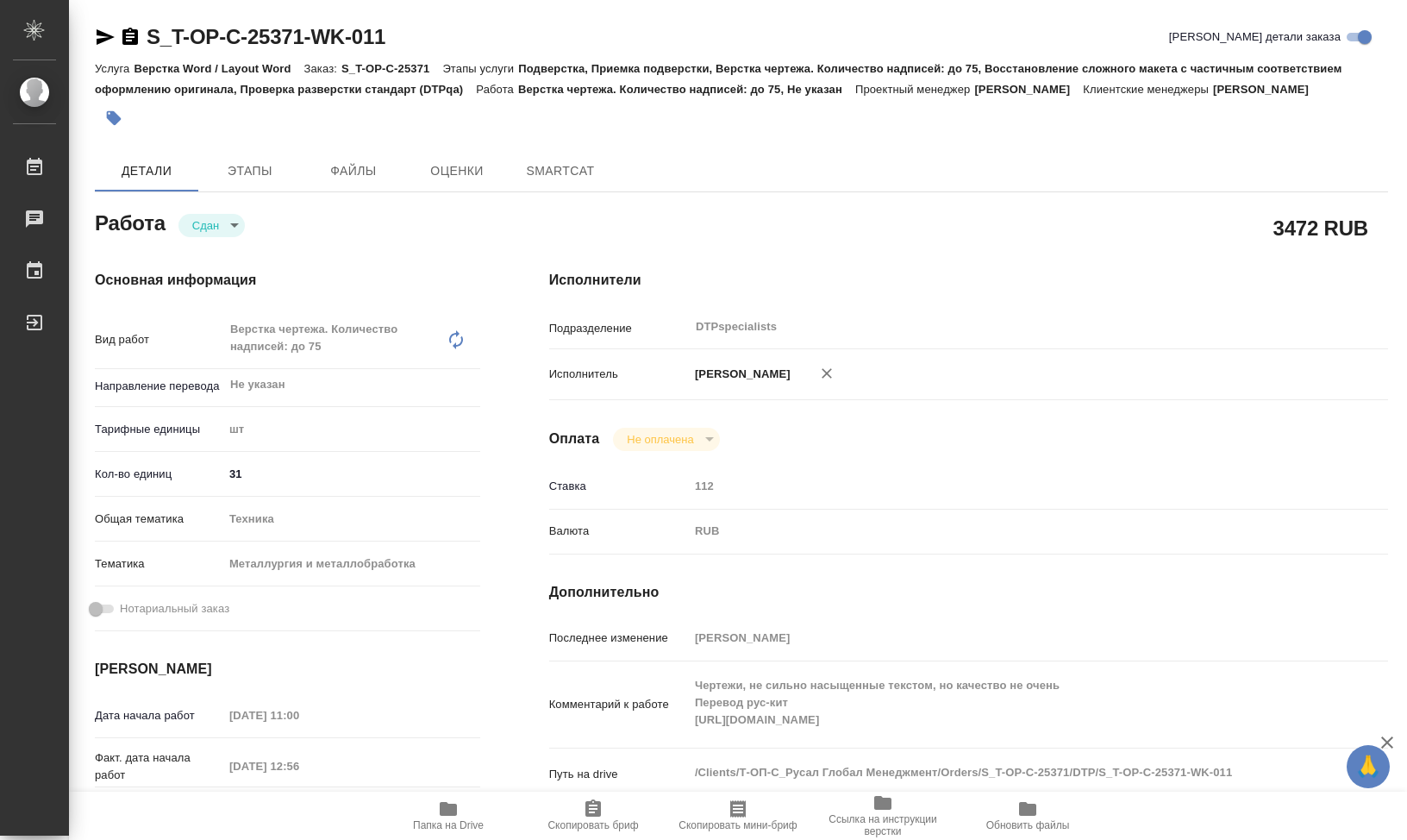
type input "31"
type input "tech"
type input "60014e23f7d9dc5f480a3cf8"
type input "09.10.2025 11:00"
type input "09.10.2025 12:56"
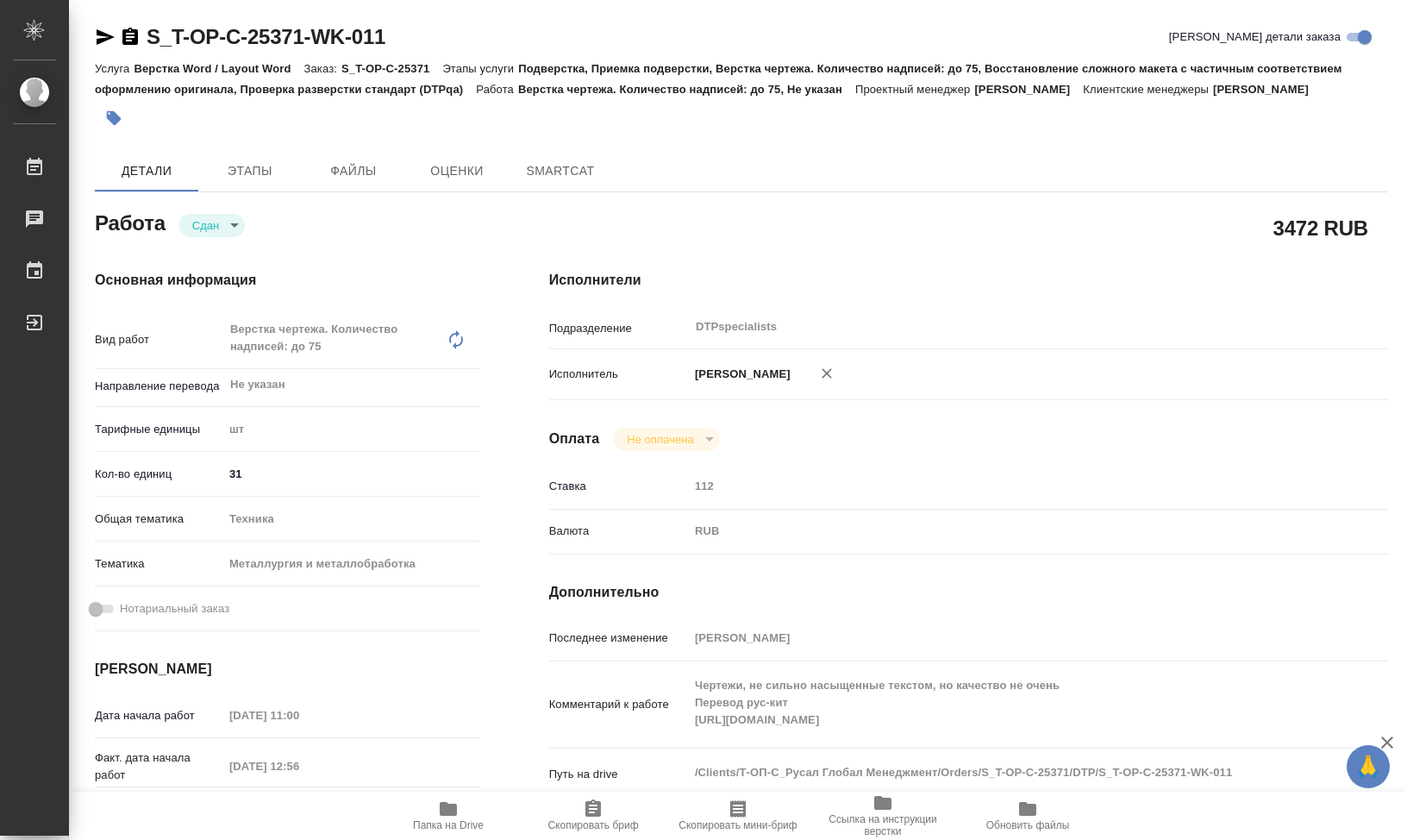
type input "10.10.2025 11:00"
type input "09.10.2025 20:26"
type input "13.10.2025 11:00"
type input "DTPspecialists"
type input "notPayed"
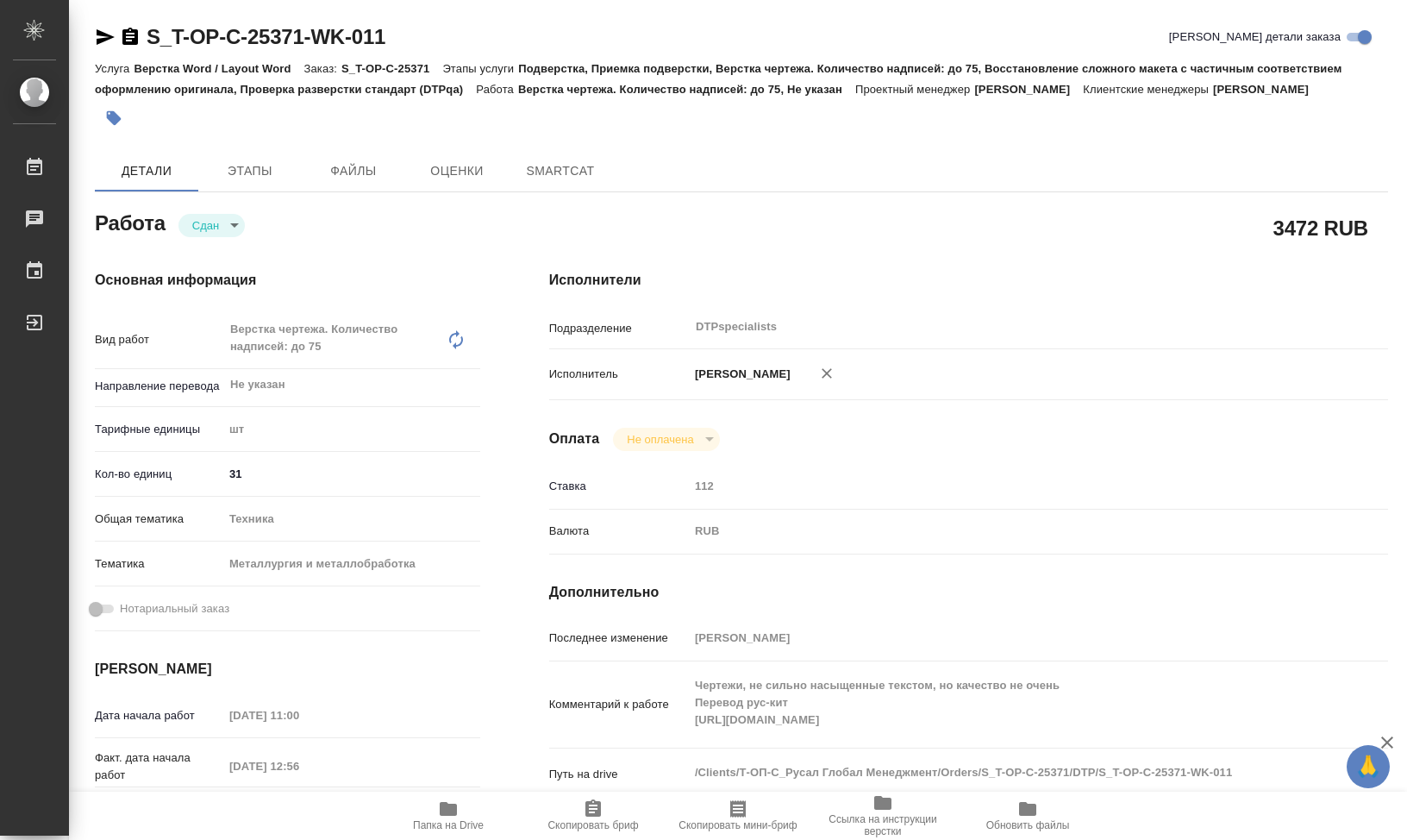
type input "112"
type input "RUB"
type input "[PERSON_NAME]"
type textarea "Чертежи, не сильно насыщенные текстом, но качество не очень Перевод рус-кит htt…"
type textarea "x"
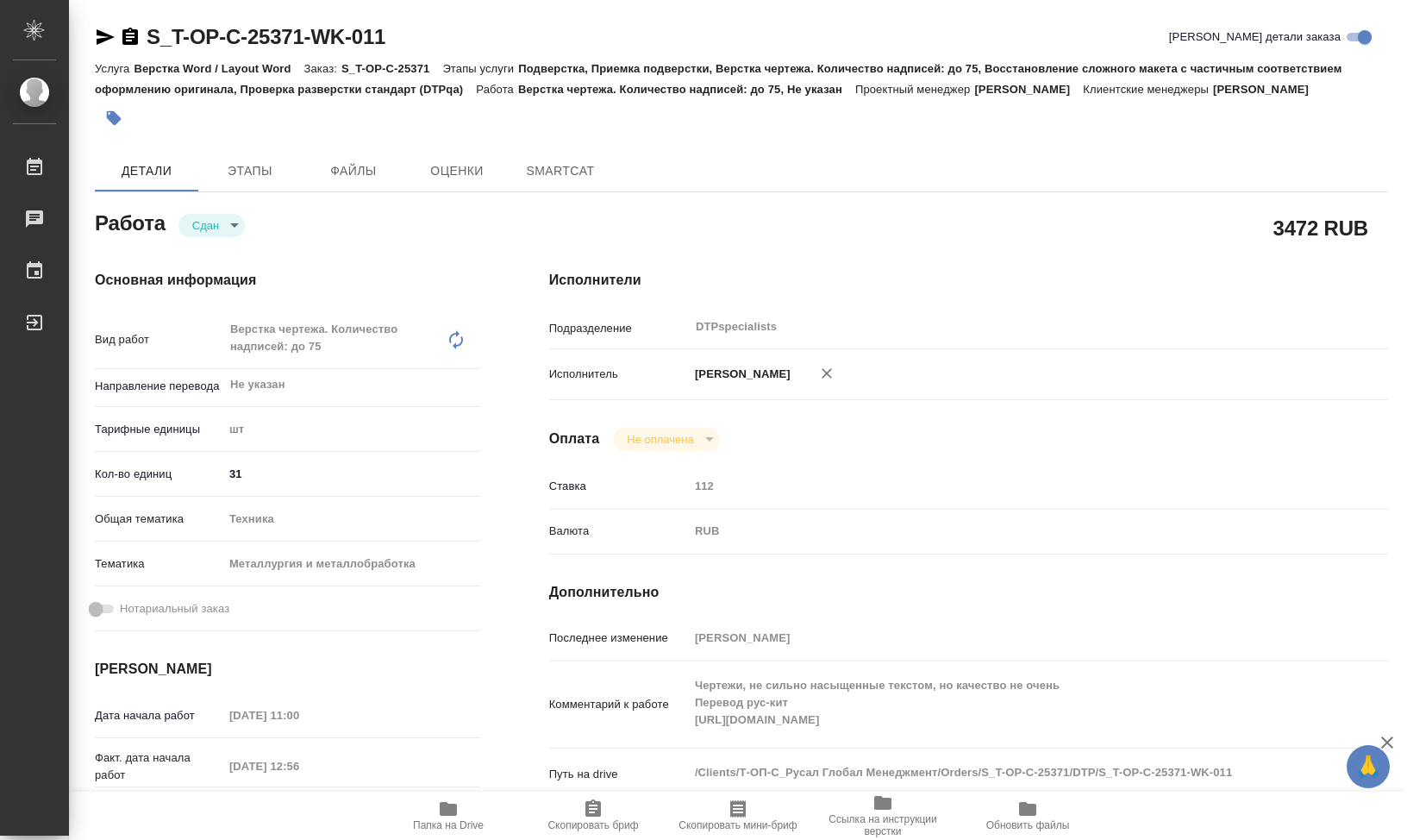
type textarea "/Clients/Т-ОП-С_Русал Глобал Менеджмент/Orders/S_T-OP-C-25371/DTP/S_T-OP-C-2537…"
type textarea "x"
type input "S_T-OP-C-25371"
type input "Т-ОП-С-46963"
type input "Верстка Word / Layout Word"
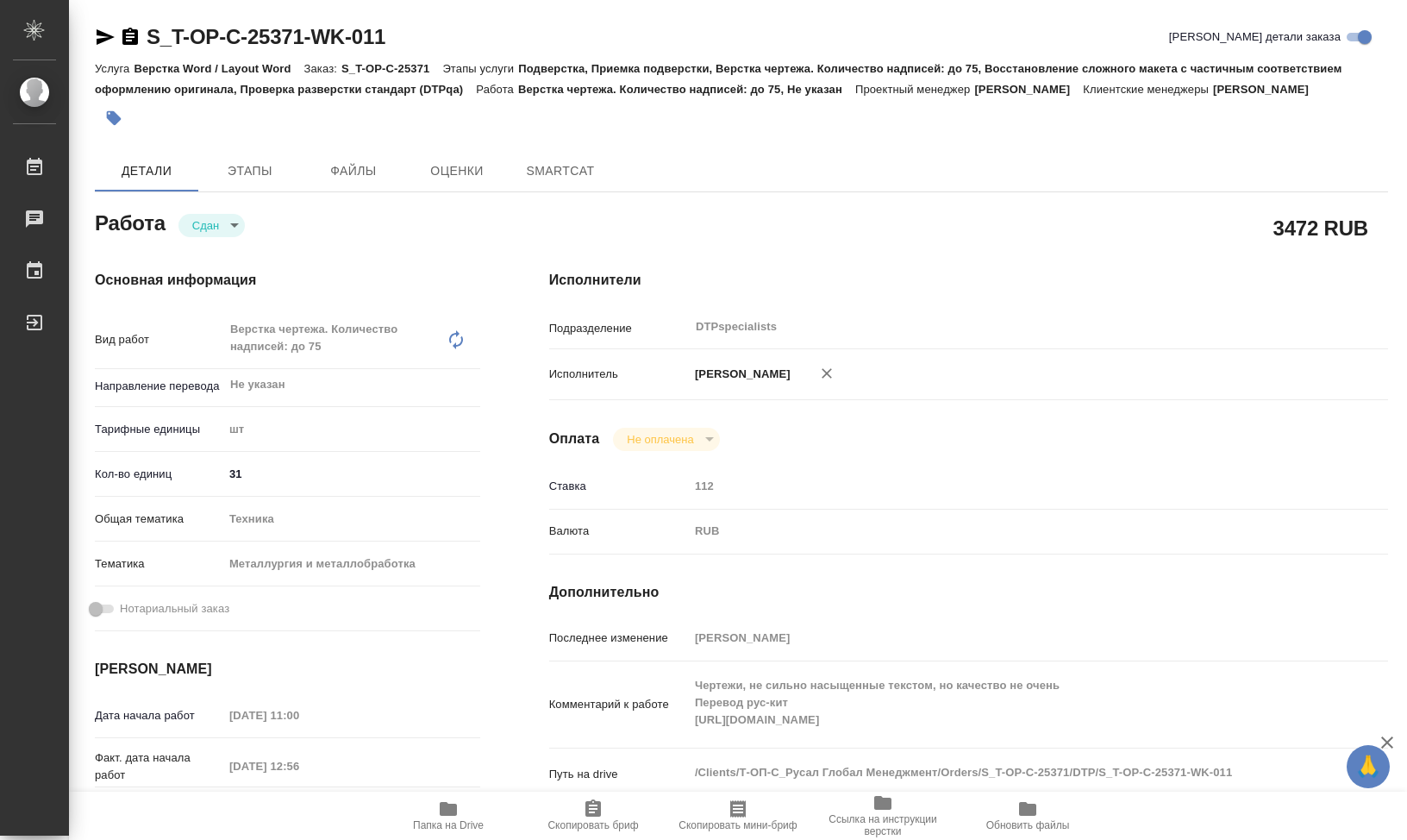
type input "Подверстка, Приемка подверстки, Верстка чертежа. Количество надписей: до 75, Во…"
type input "Горленко Юлия"
type input "Малофеева Екатерина"
type input "/Clients/Т-ОП-С_Русал Глобал Менеджмент/Orders/S_T-OP-C-25371"
type textarea "x"
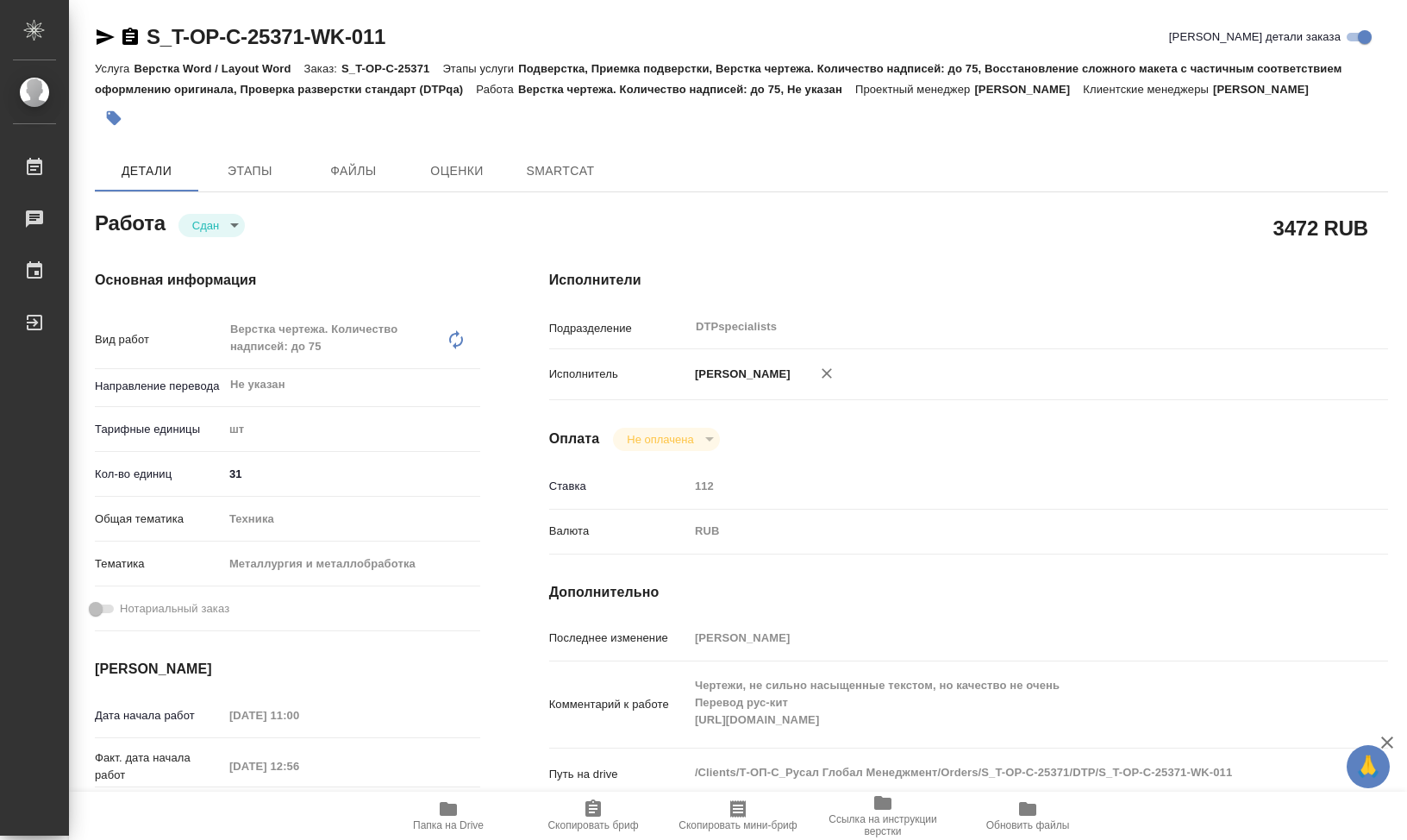
type textarea "оцениваем, пока не запускаем"
type textarea "x"
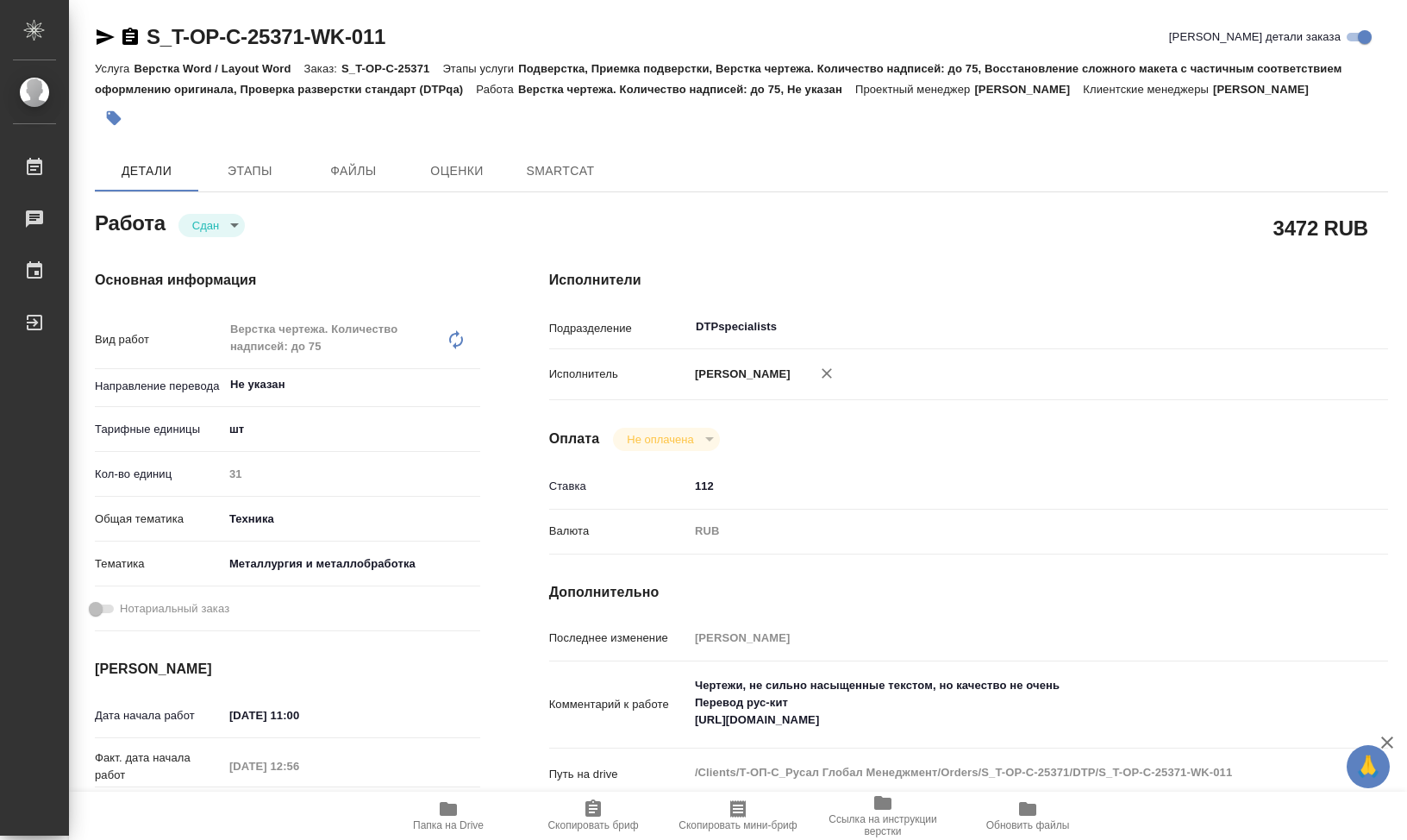
type textarea "x"
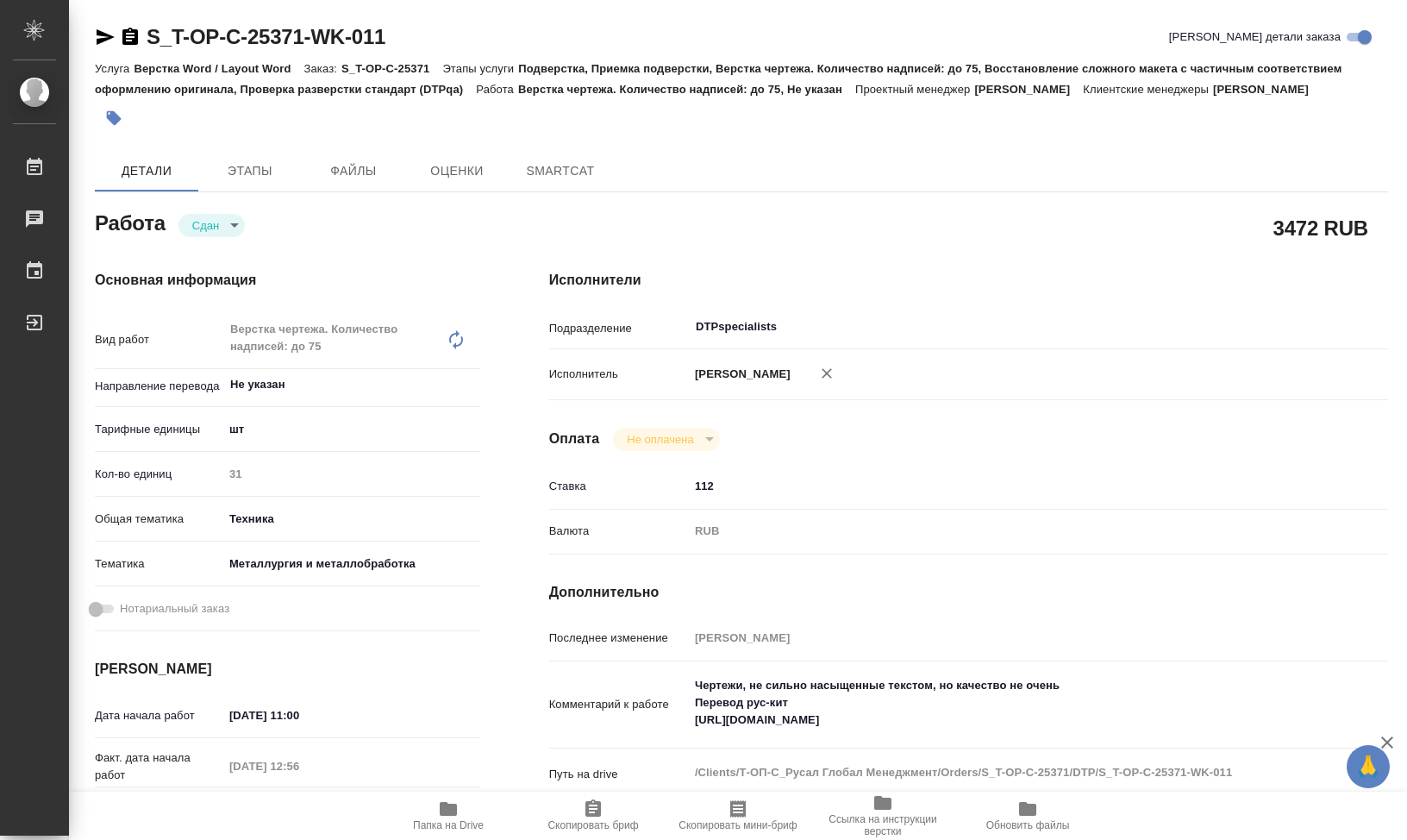
type textarea "x"
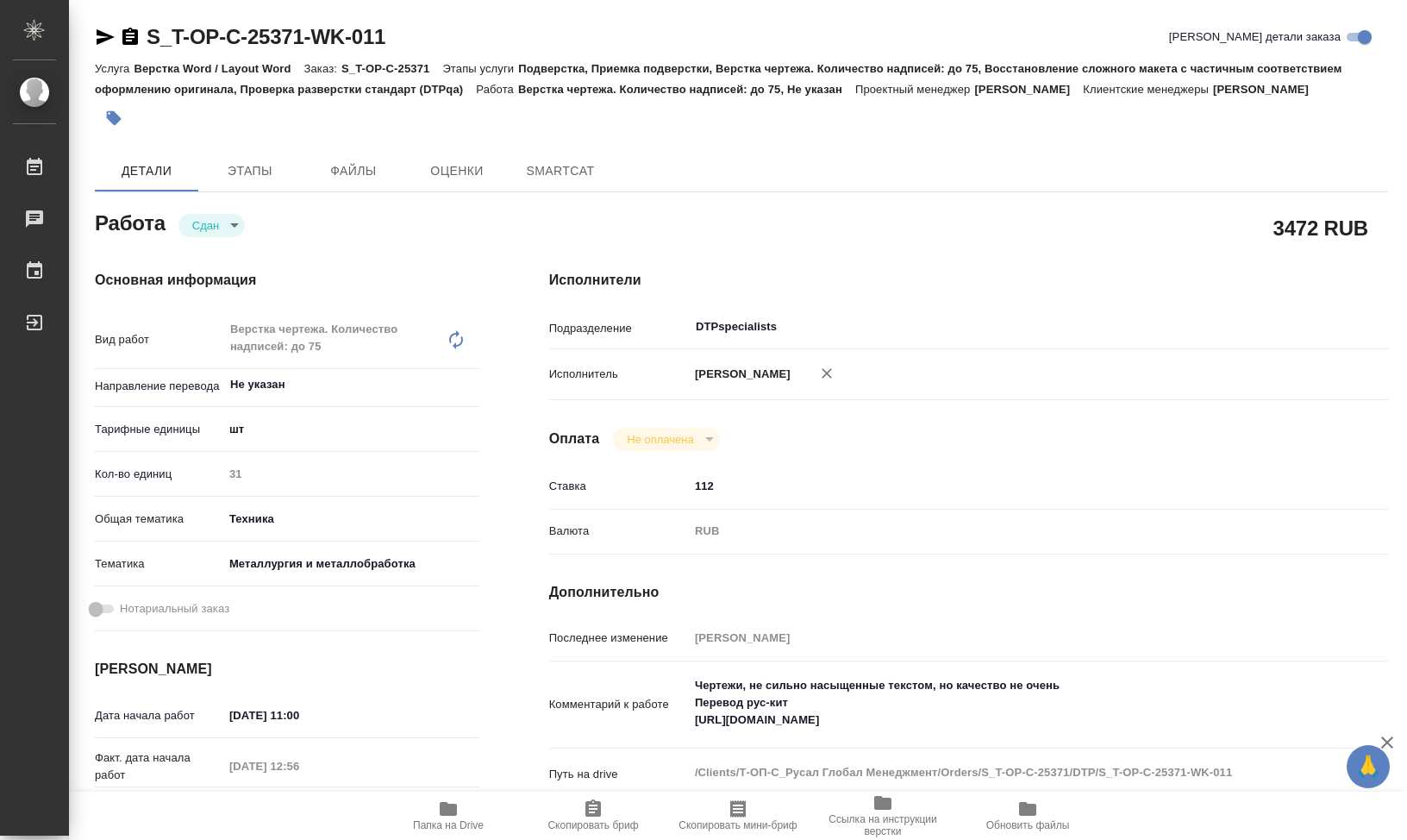
type textarea "x"
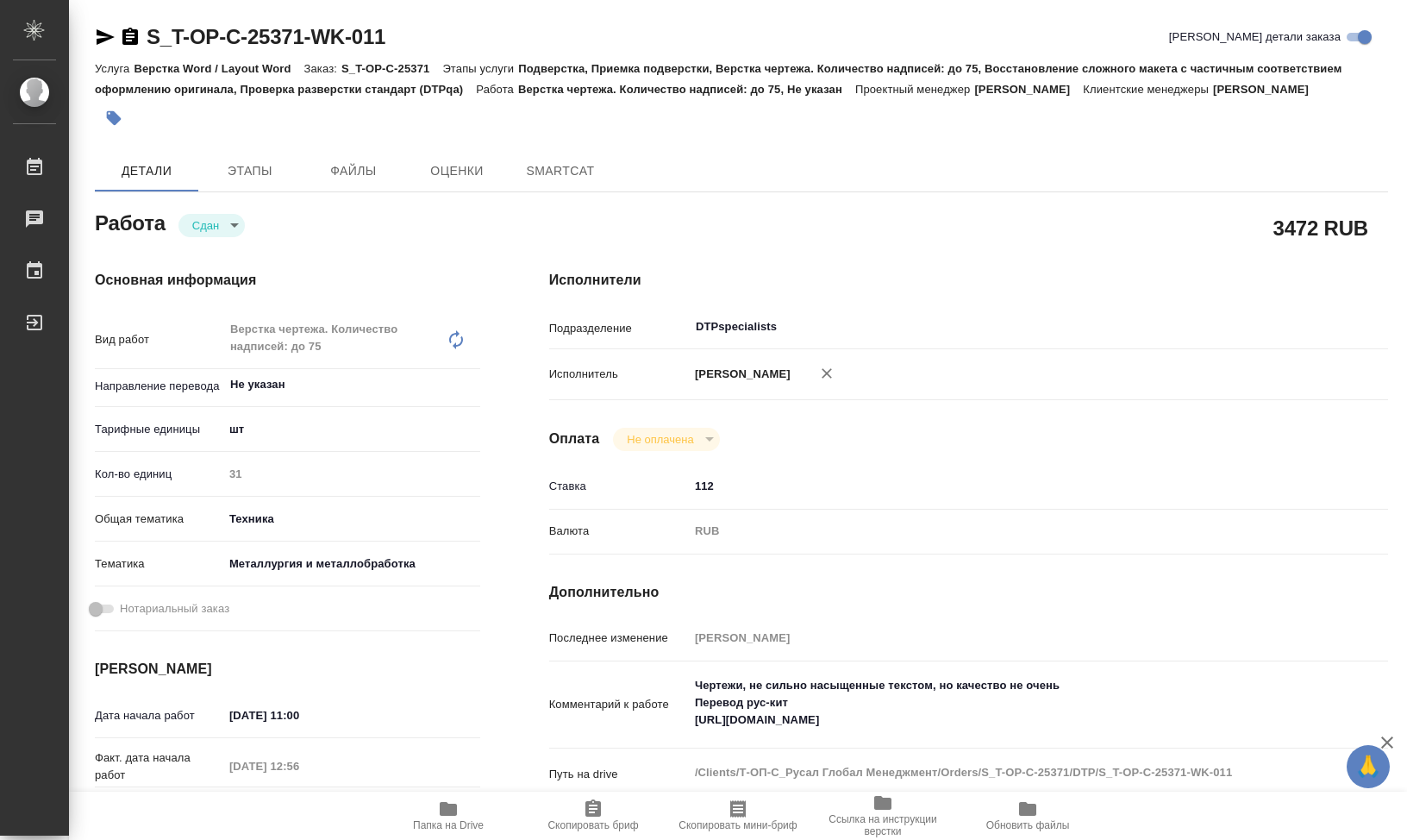
type textarea "x"
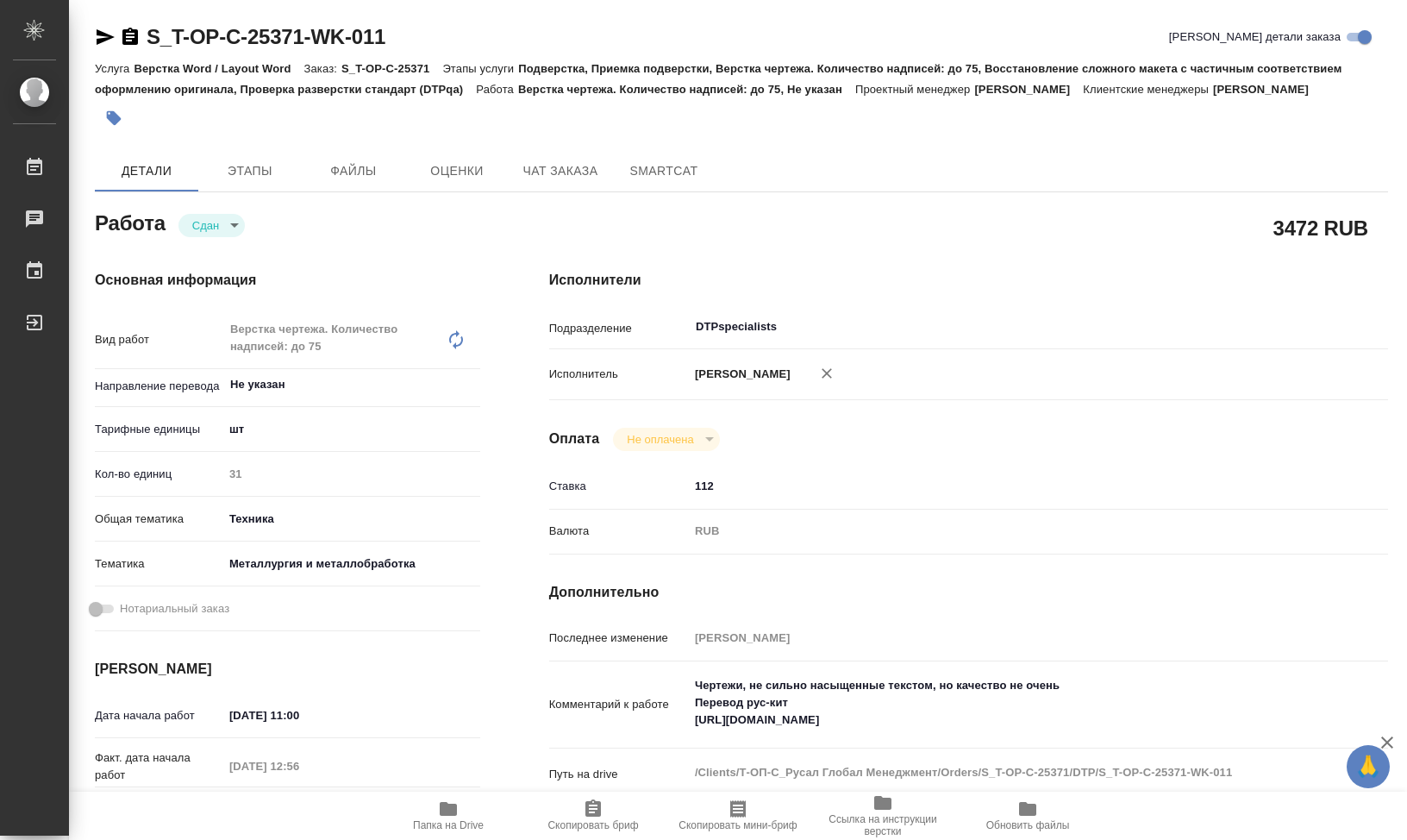
type textarea "x"
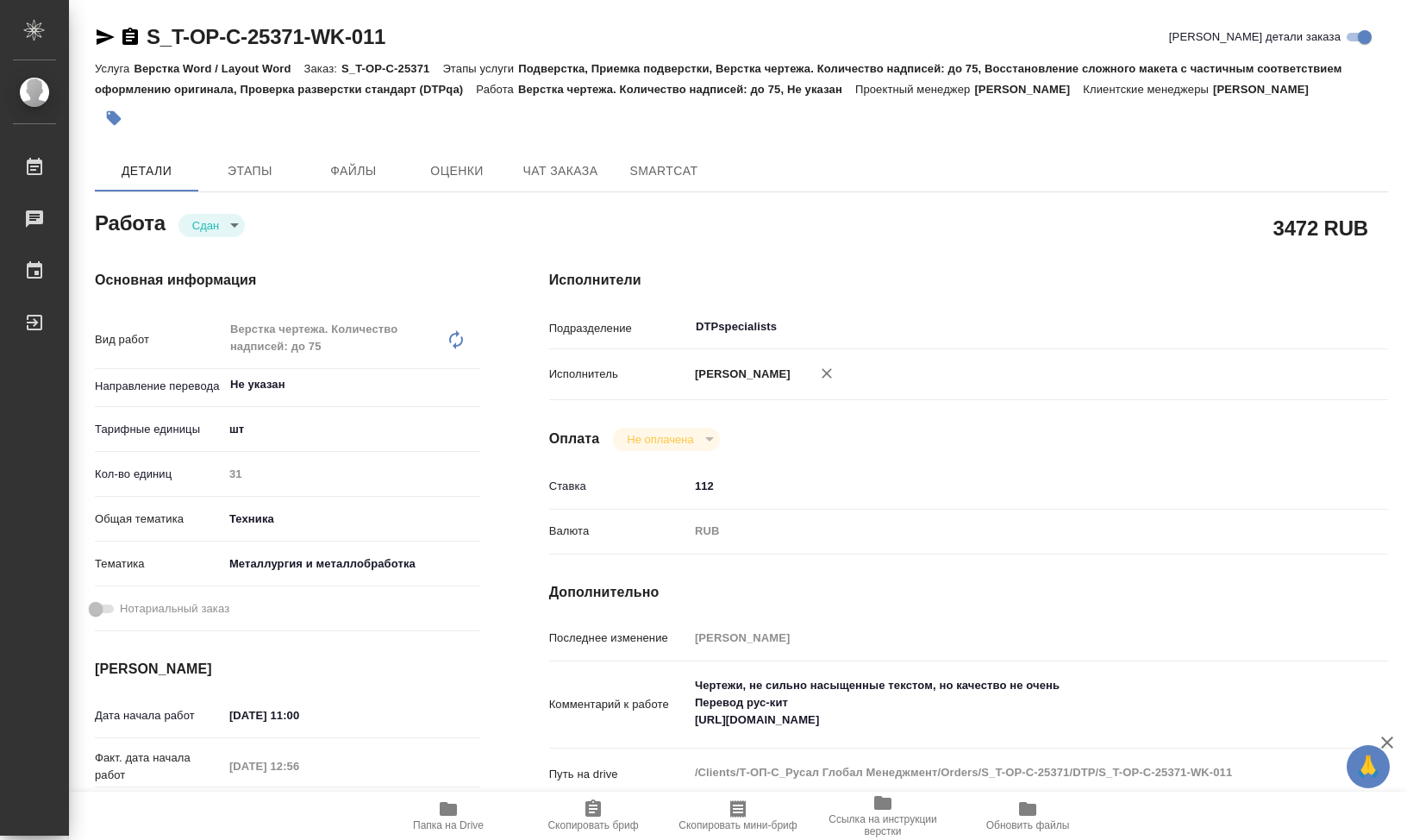
type textarea "x"
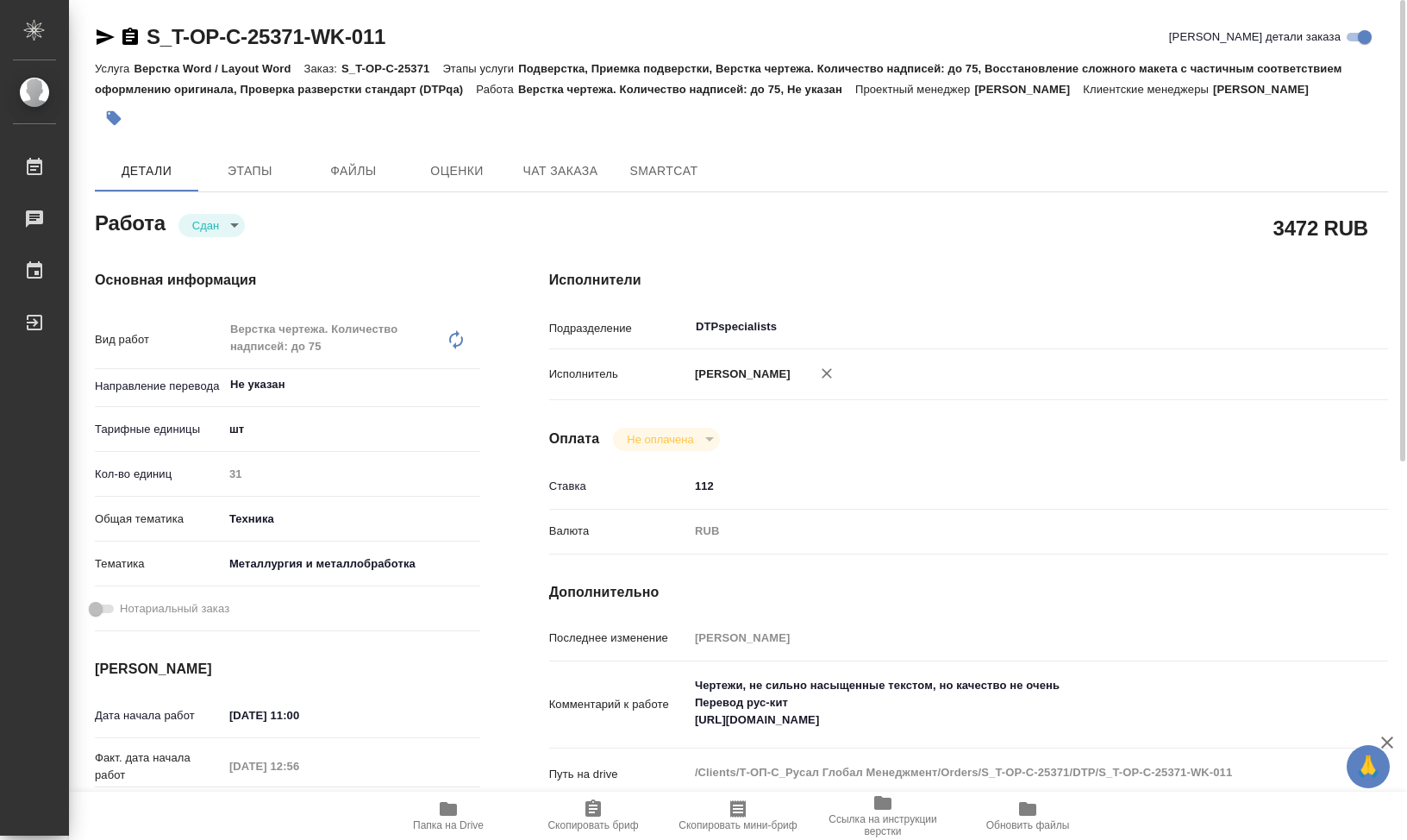
click at [241, 253] on body "🙏 .cls-1 fill:#fff; AWATERA Klimentovskii Sergei Работы 0 Чаты График Выйти S_T…" at bounding box center [703, 420] width 1407 height 840
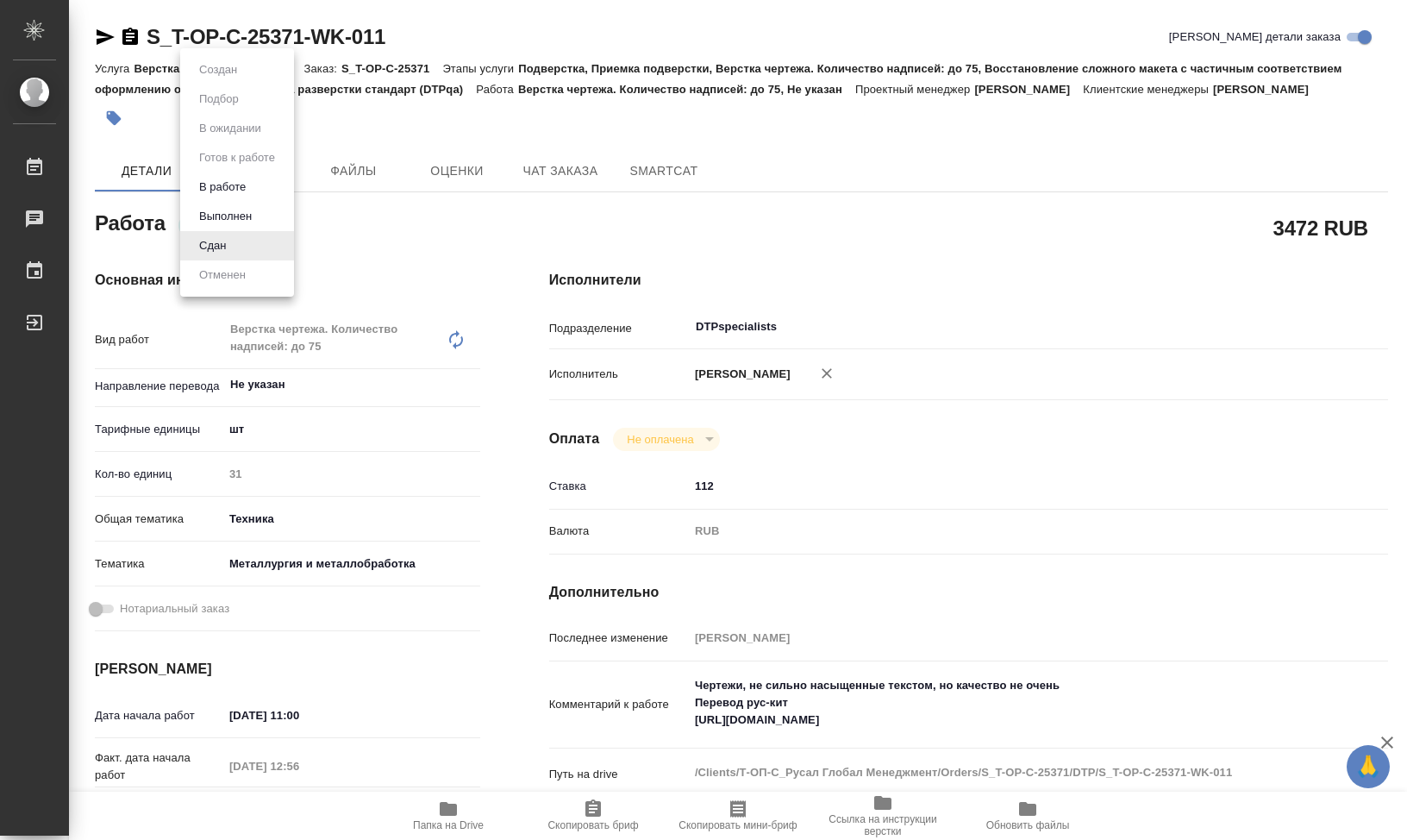
click at [672, 245] on div at bounding box center [703, 420] width 1407 height 840
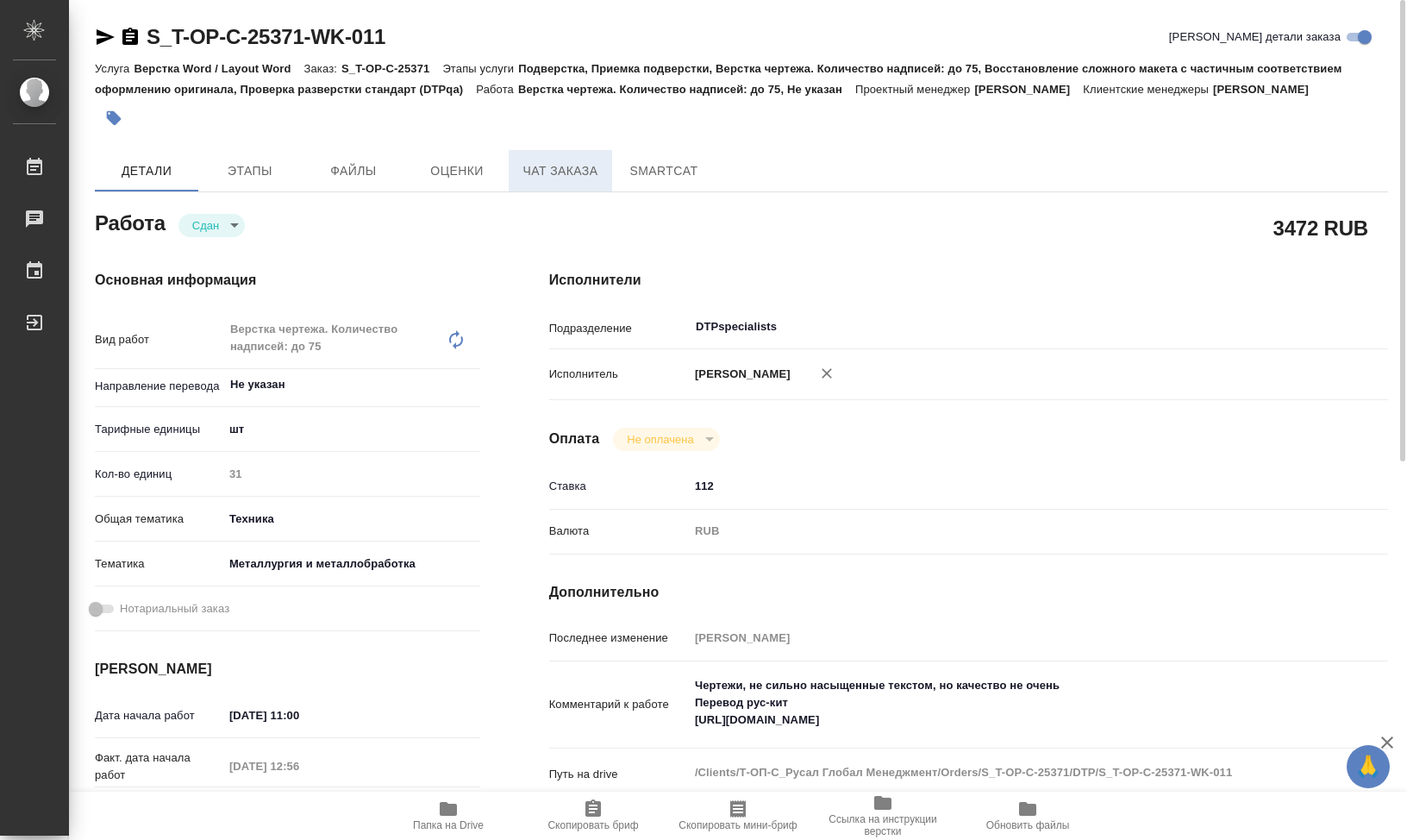
click at [522, 182] on span "Чат заказа" at bounding box center [560, 171] width 83 height 21
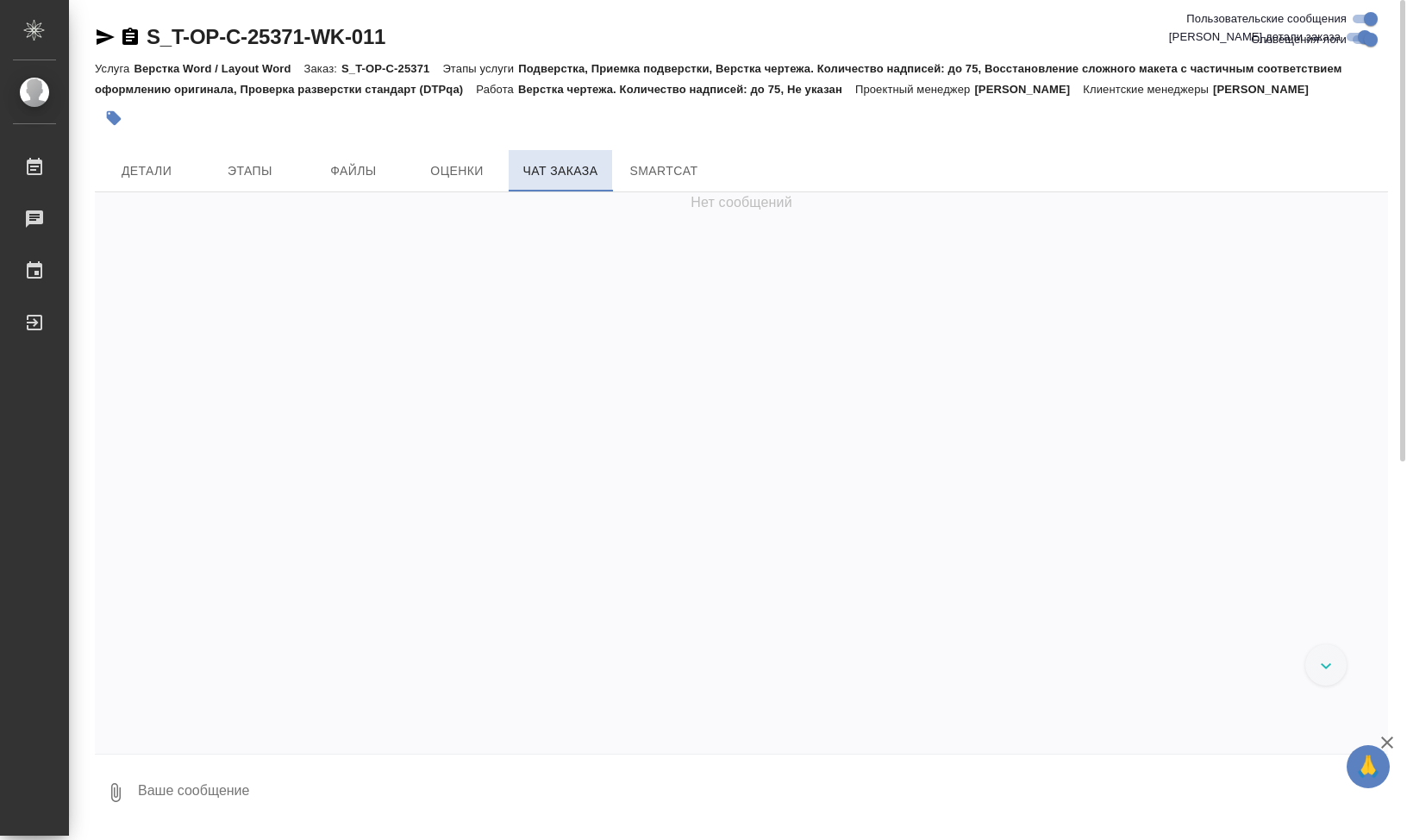
scroll to position [15472, 0]
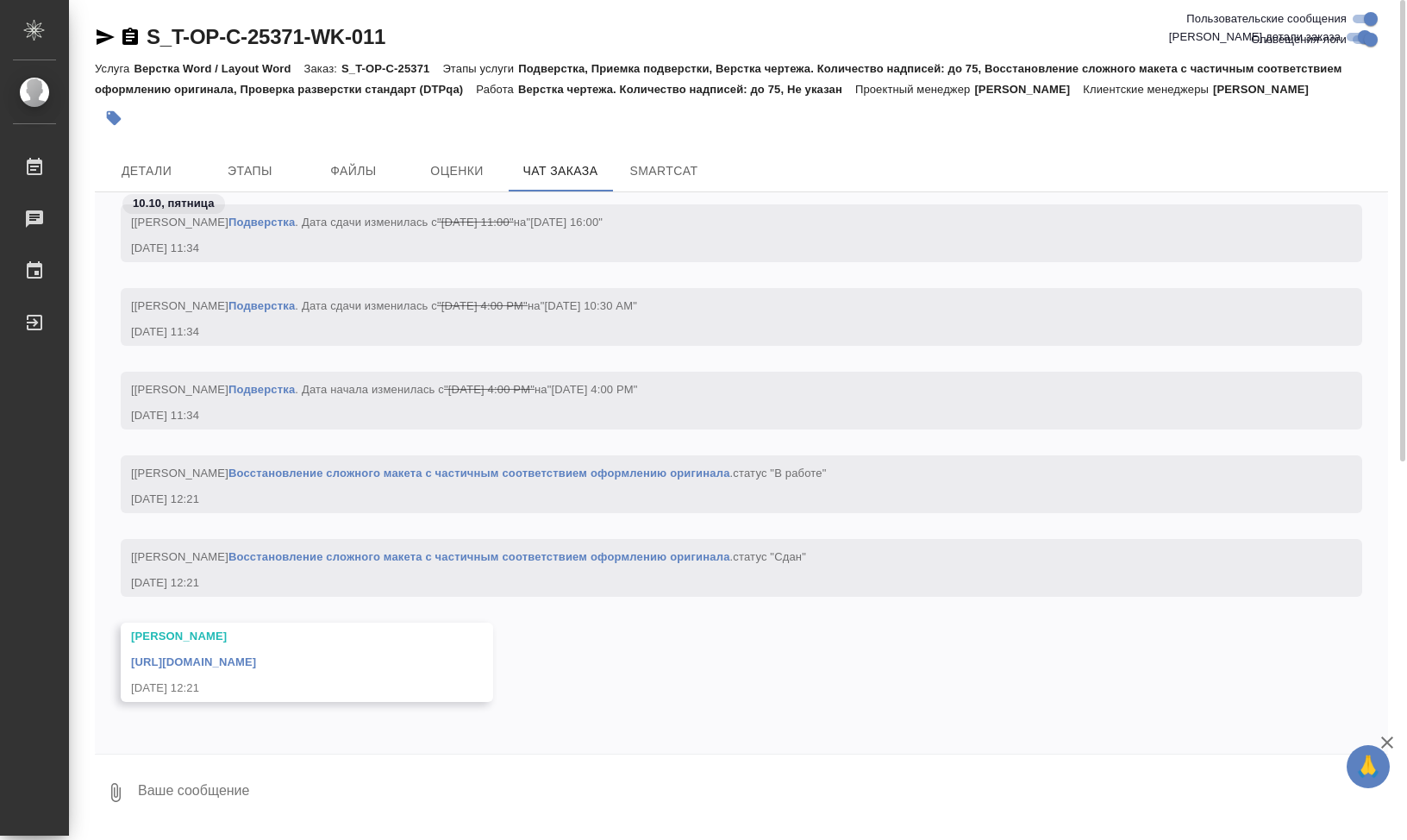
click at [256, 665] on link "https://drive.awatera.com/apps/files/files/10573937?dir=/Shares/%D0%A2-%D0%9E%D…" at bounding box center [194, 662] width 125 height 13
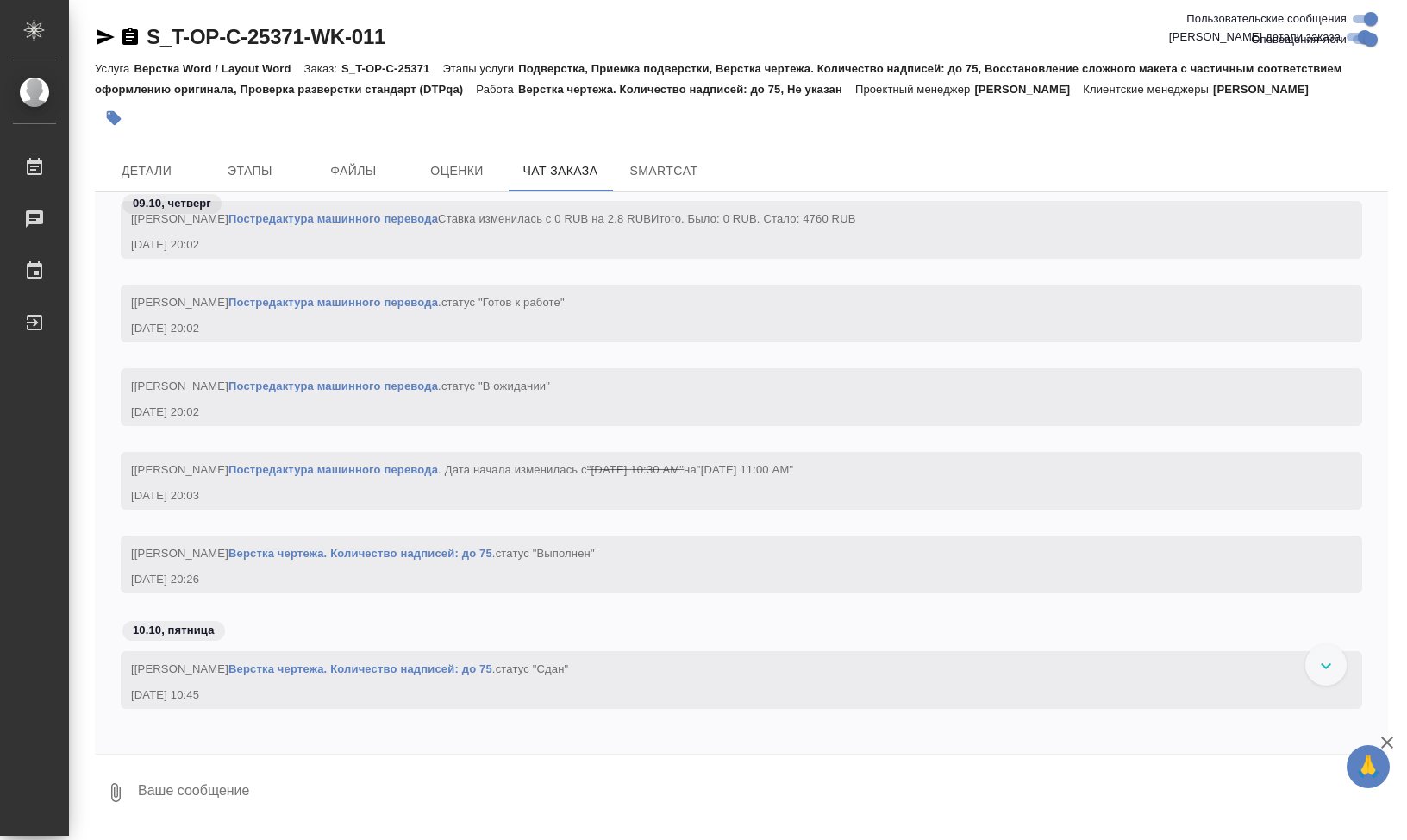
scroll to position [12838, 0]
